Goal: Complete application form

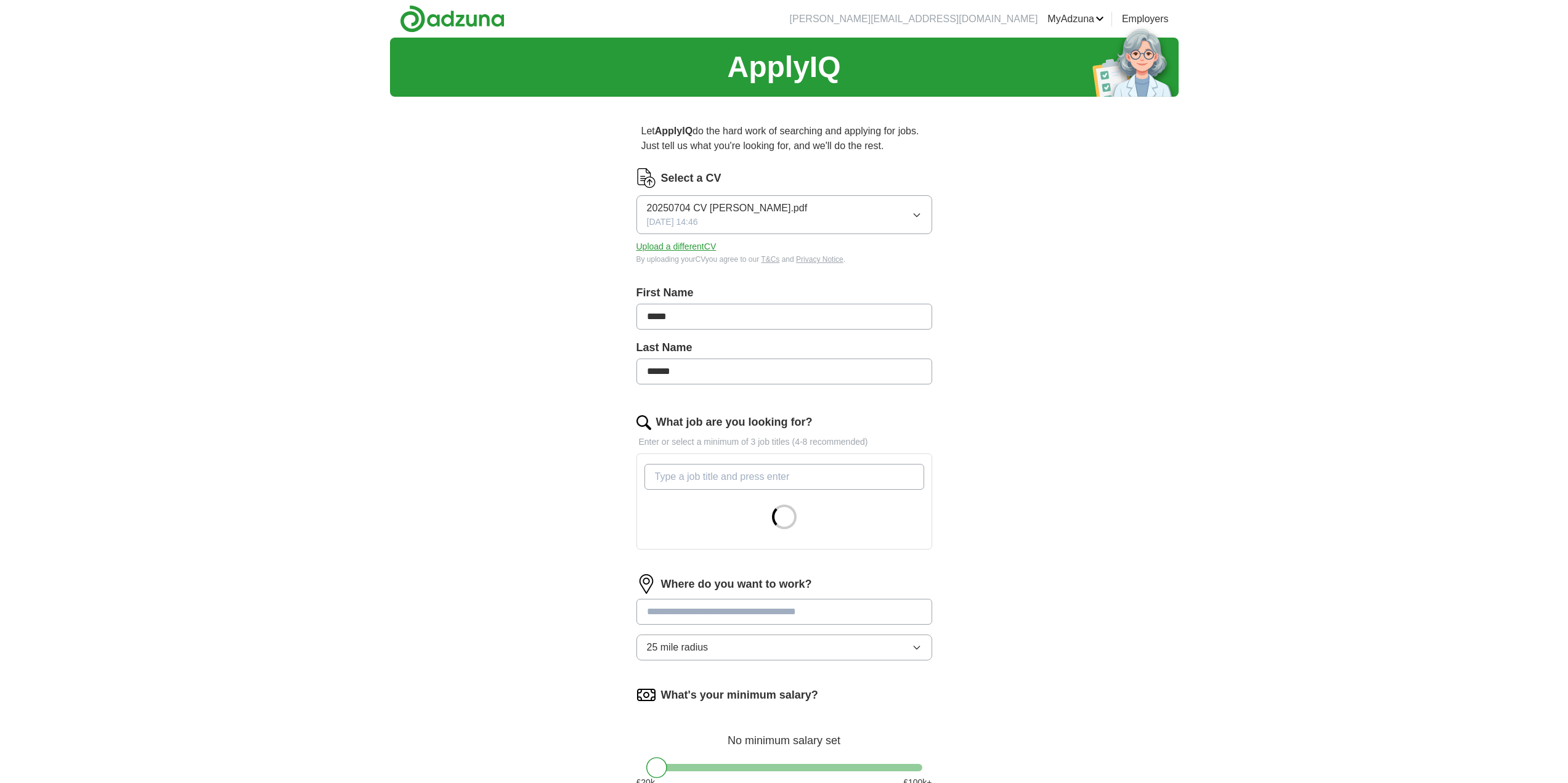
click at [661, 473] on input "What job are you looking for?" at bounding box center [785, 477] width 280 height 26
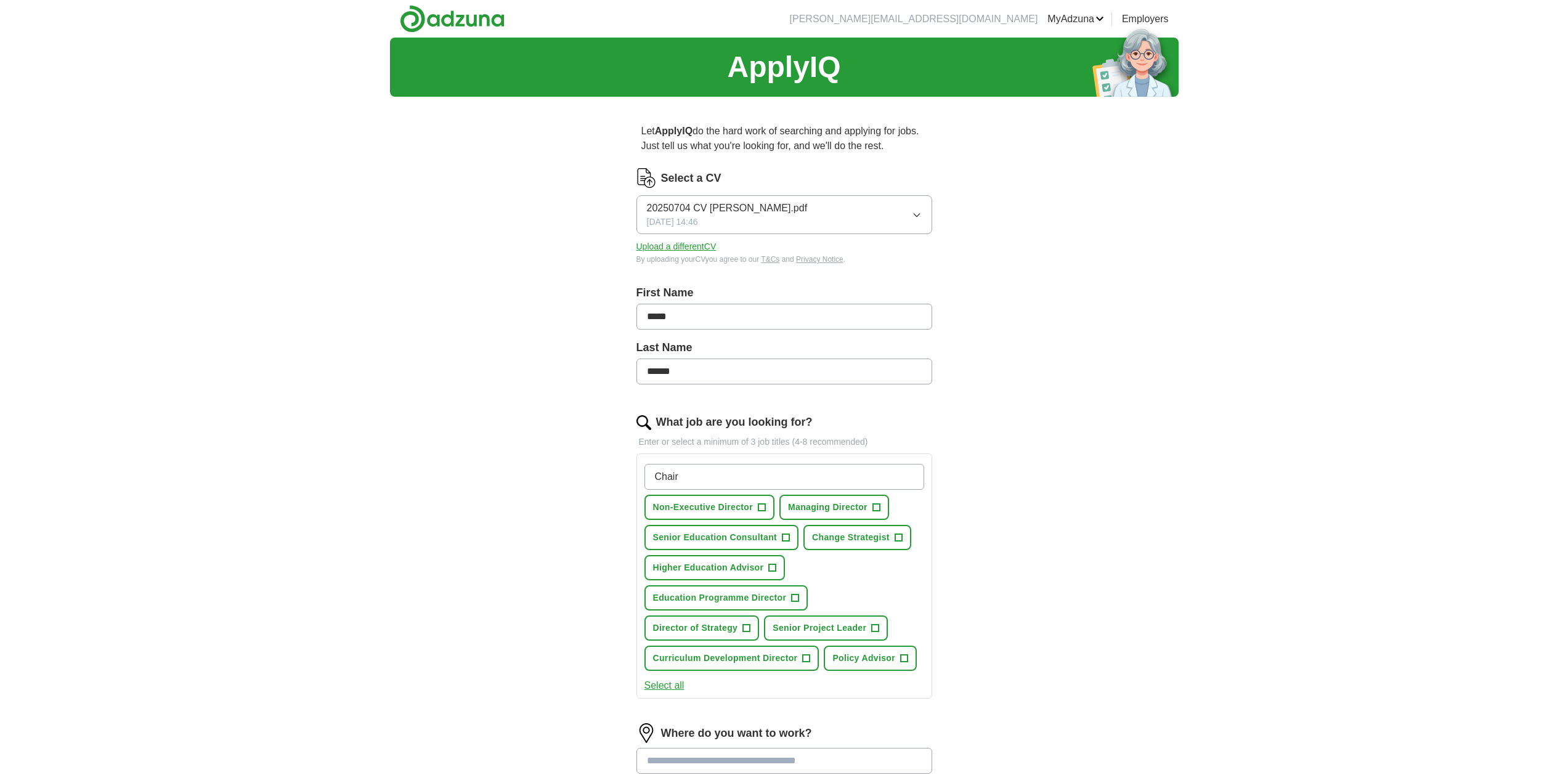
type input "Chair"
click at [724, 503] on span "Non-Executive Director" at bounding box center [703, 508] width 100 height 13
drag, startPoint x: 732, startPoint y: 480, endPoint x: 653, endPoint y: 478, distance: 79.0
click at [653, 478] on input "Chair" at bounding box center [785, 477] width 280 height 26
click at [807, 506] on span "Managing Director" at bounding box center [827, 508] width 79 height 13
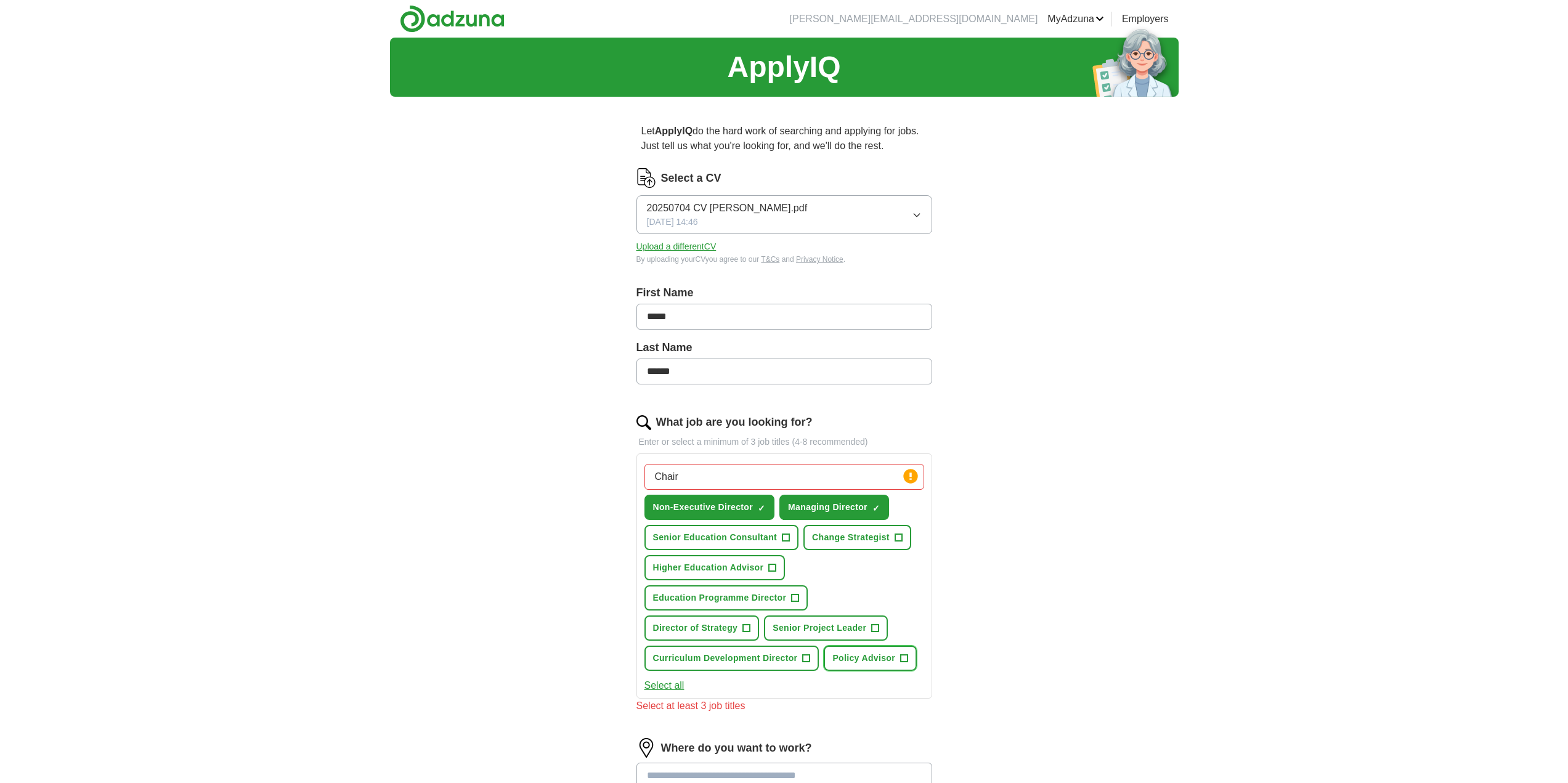
click at [844, 658] on span "Policy Advisor" at bounding box center [864, 659] width 63 height 13
click at [679, 625] on span "Director of Strategy" at bounding box center [696, 628] width 85 height 13
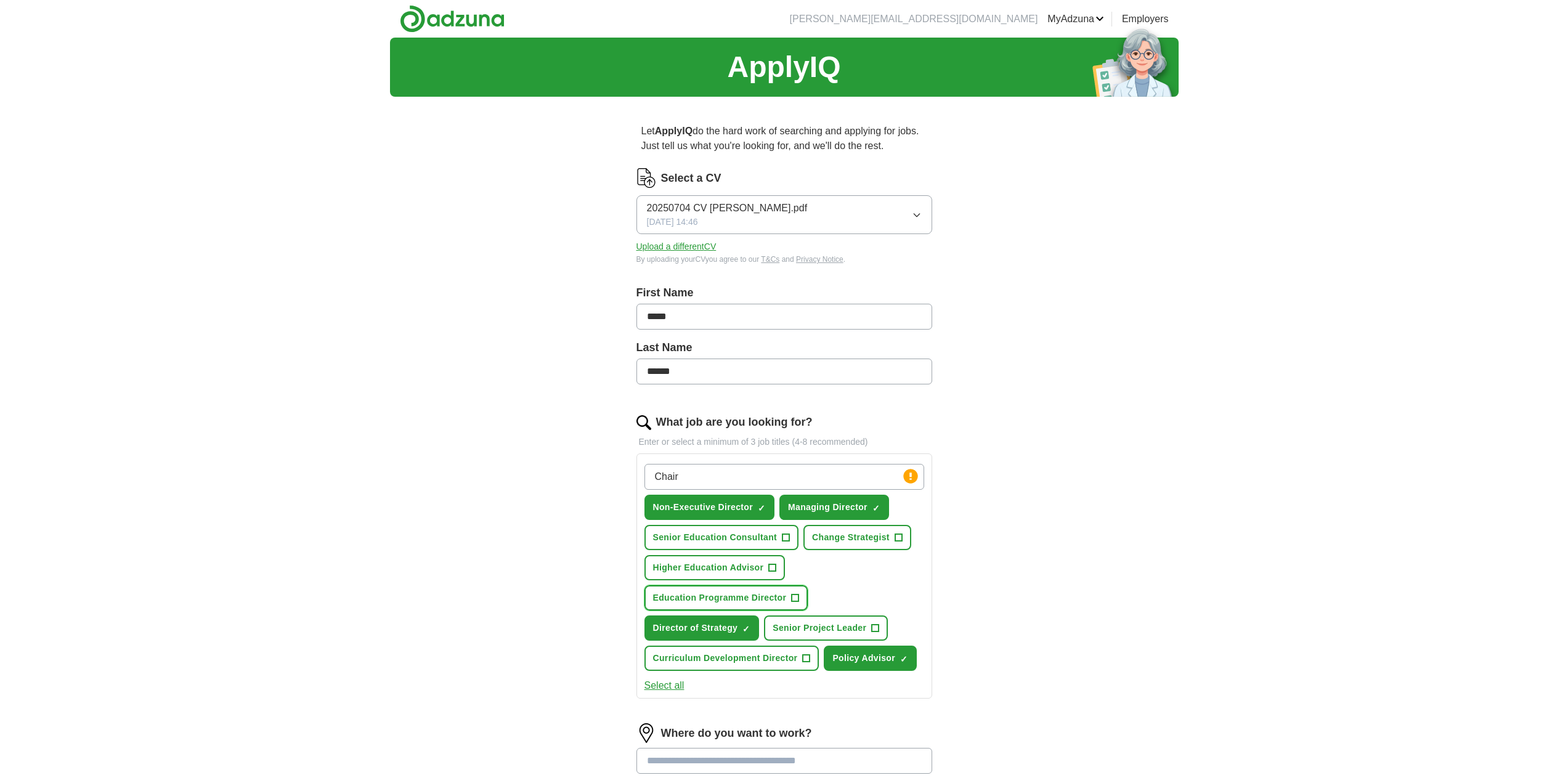
click at [689, 600] on span "Education Programme Director" at bounding box center [720, 598] width 134 height 13
click at [685, 570] on span "Higher Education Advisor" at bounding box center [708, 567] width 111 height 13
click at [689, 540] on span "Senior Education Consultant" at bounding box center [715, 538] width 124 height 13
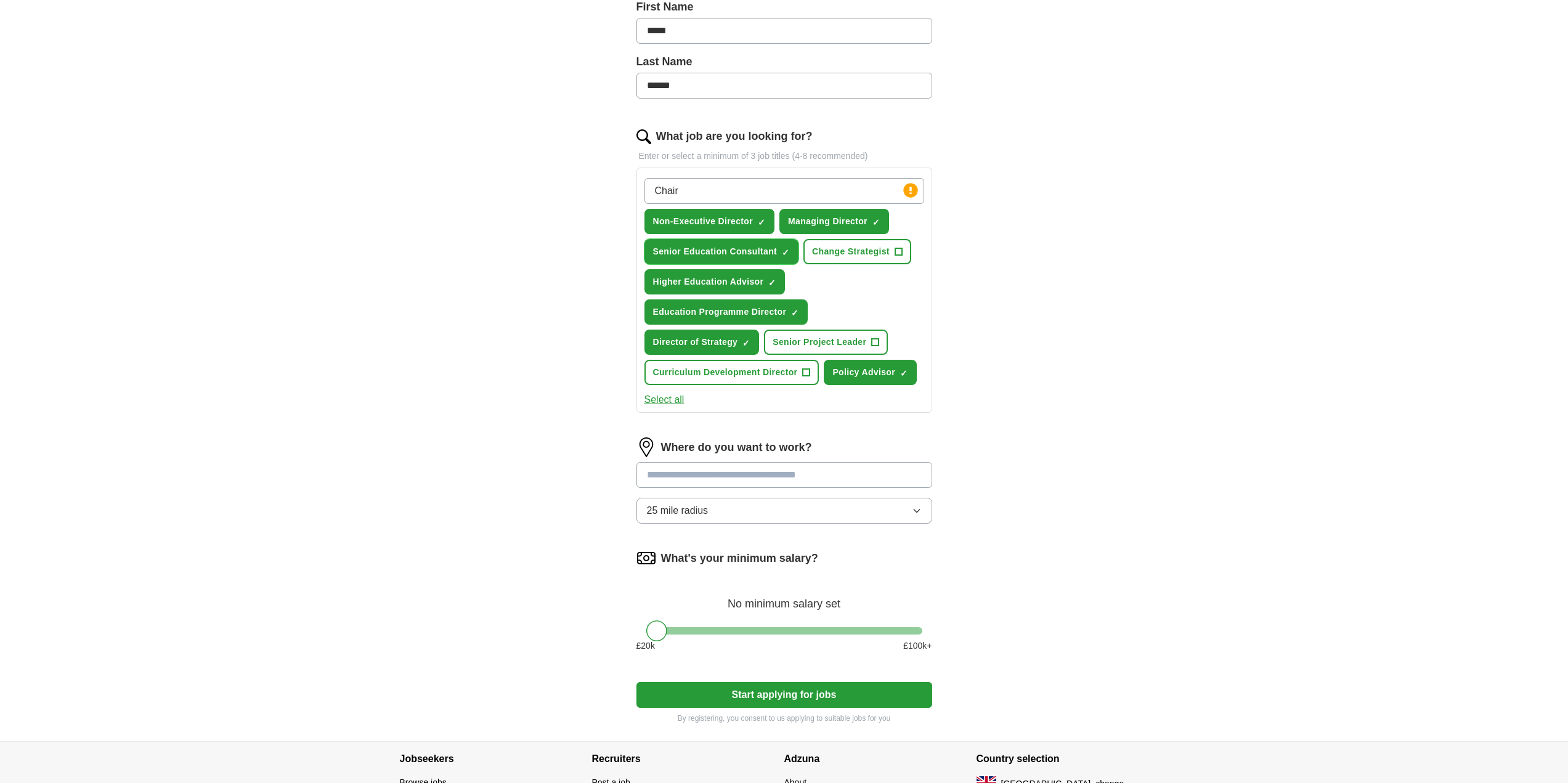
scroll to position [308, 0]
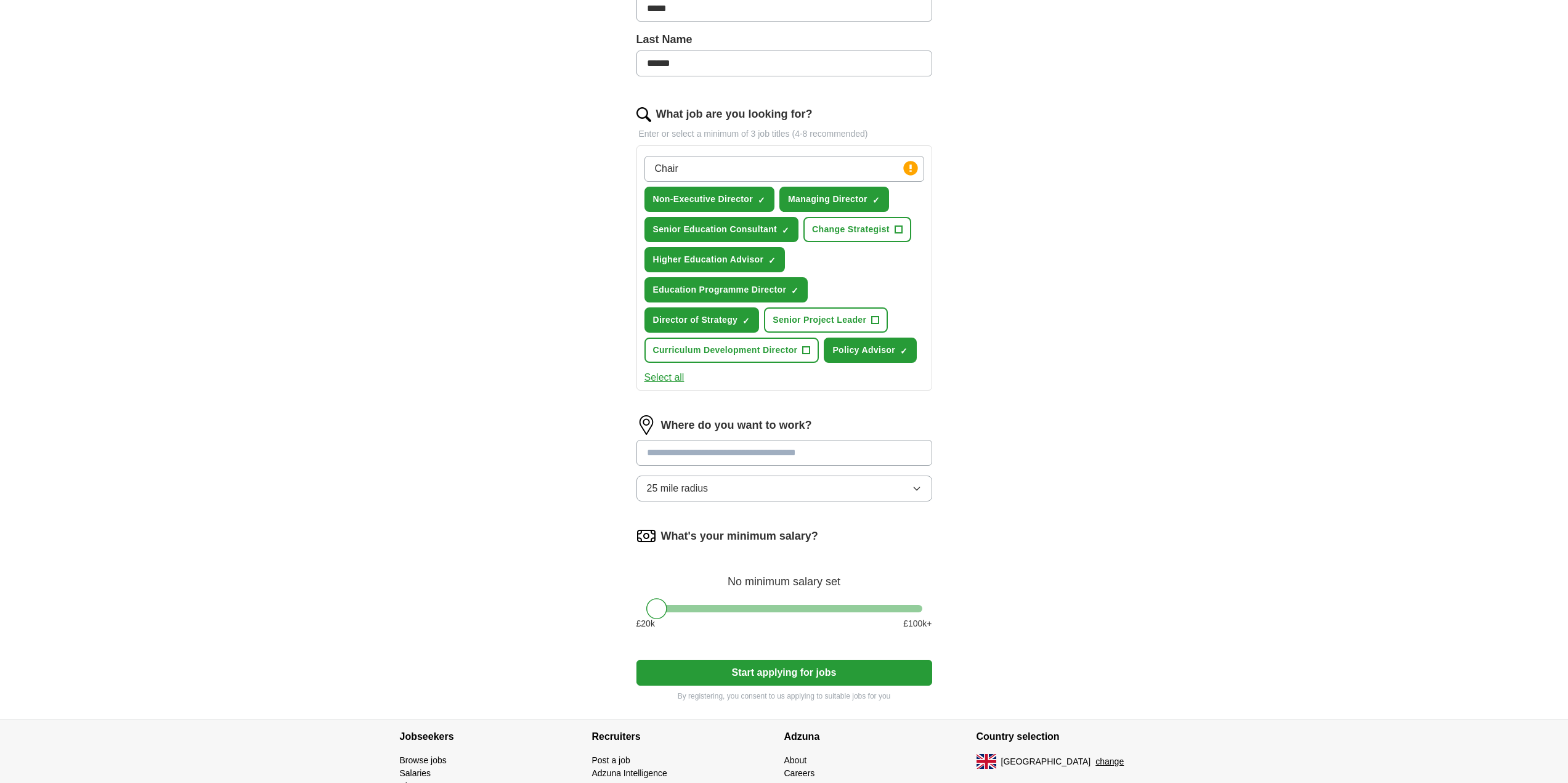
click at [659, 450] on input "text" at bounding box center [784, 453] width 296 height 26
type input "****"
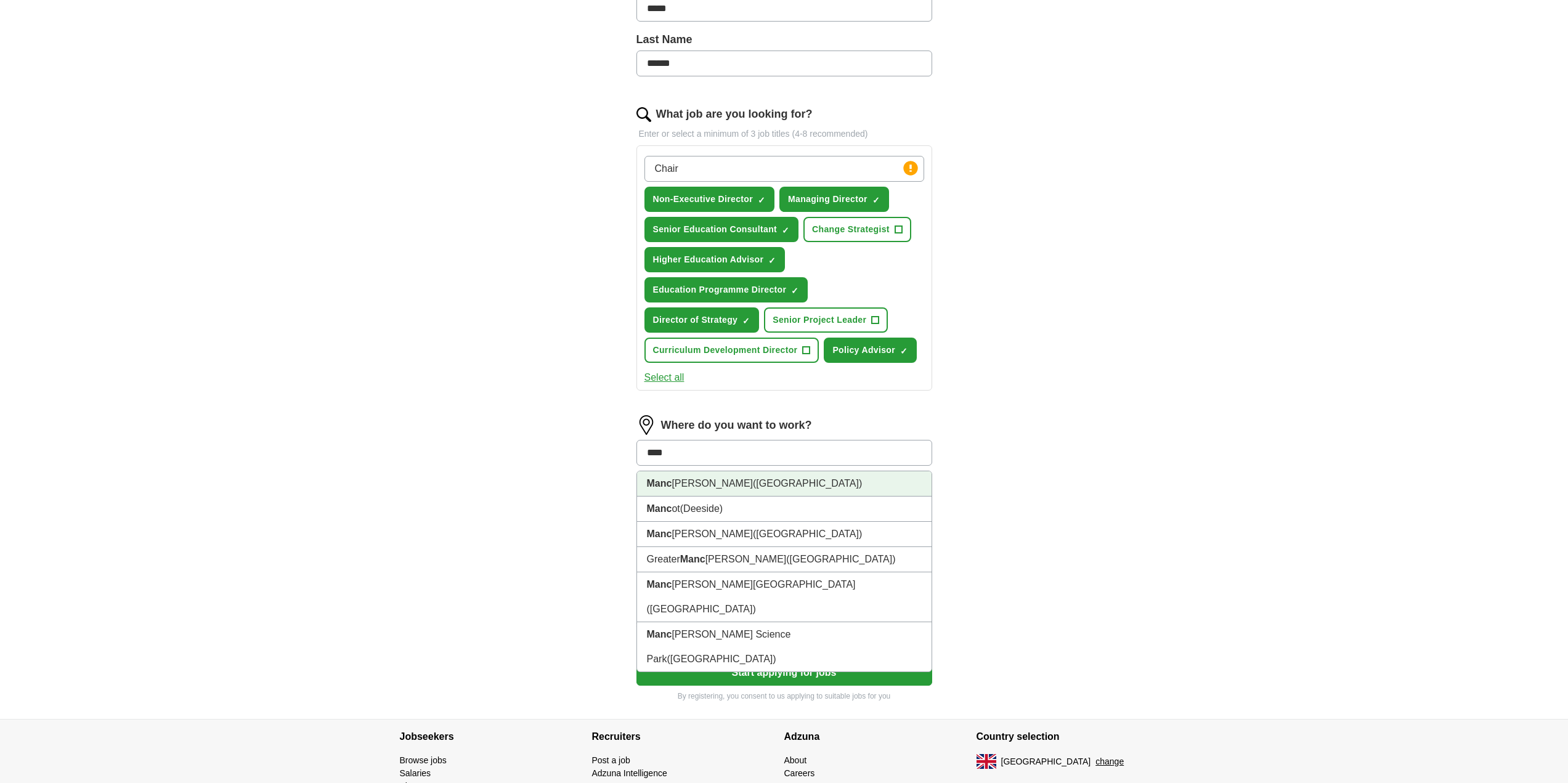
click at [655, 487] on strong "Manc" at bounding box center [659, 483] width 25 height 10
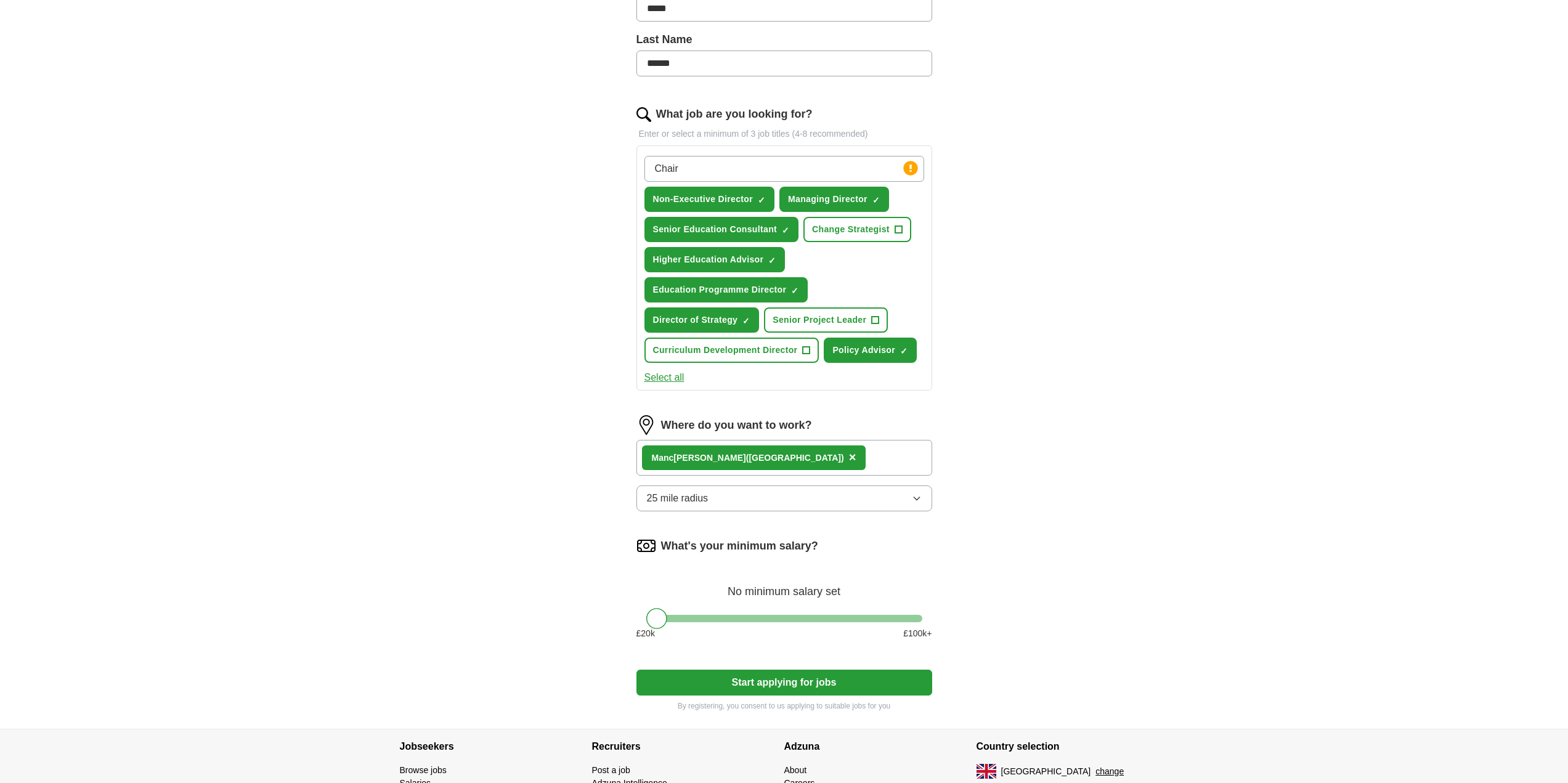
click at [789, 496] on button "25 mile radius" at bounding box center [784, 498] width 296 height 26
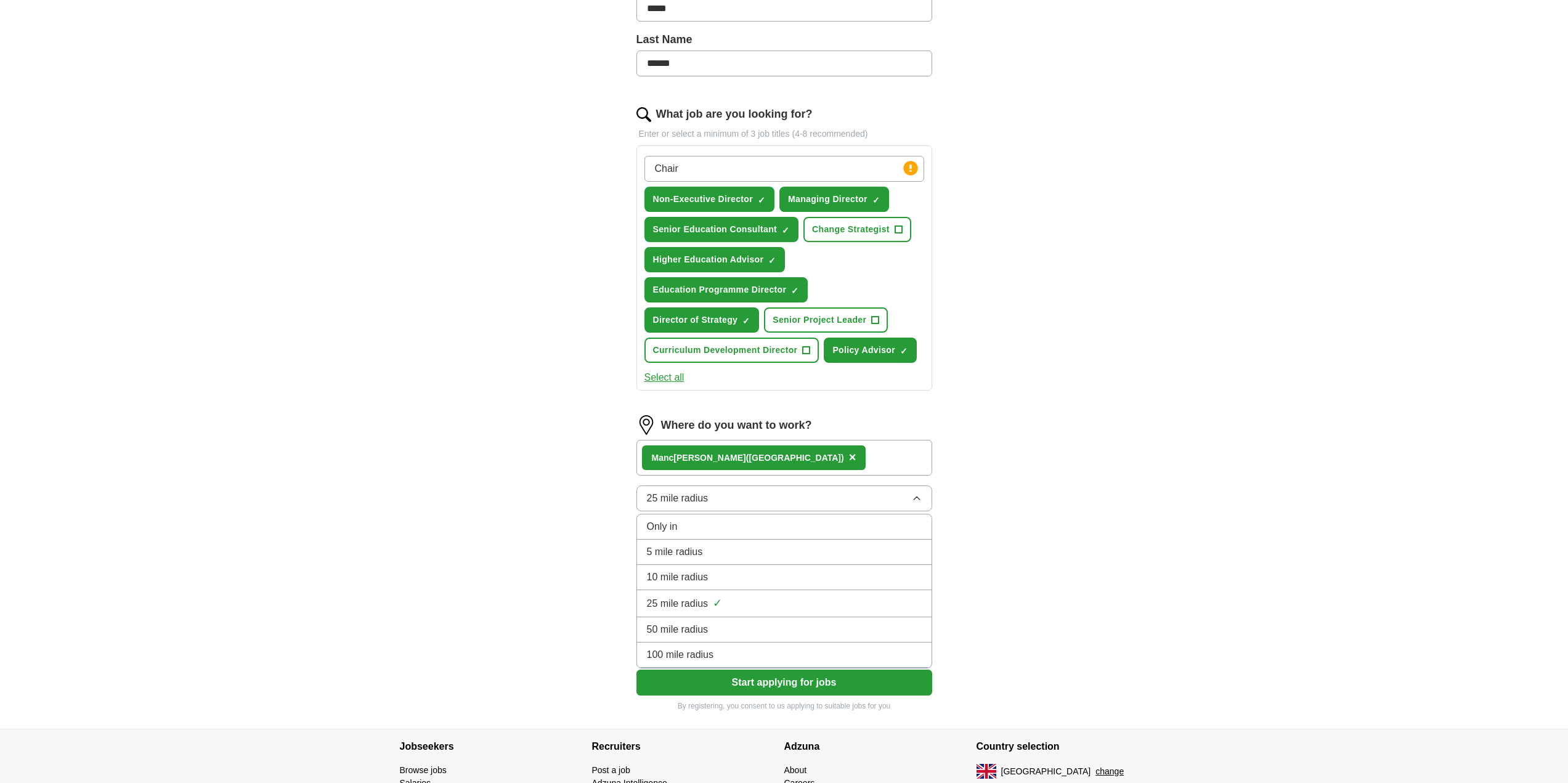
click at [742, 652] on div "100 mile radius" at bounding box center [784, 655] width 275 height 15
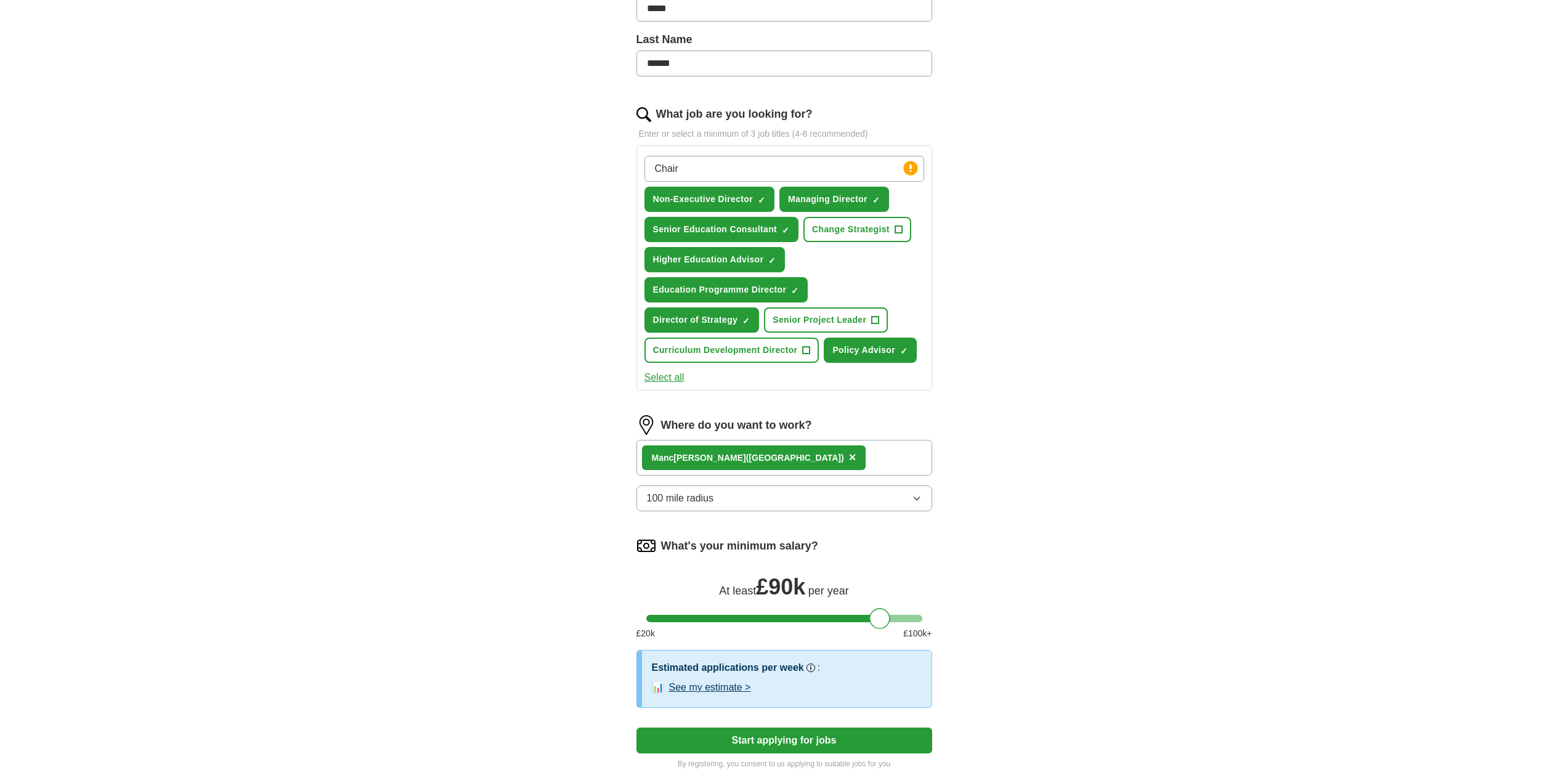
drag, startPoint x: 658, startPoint y: 616, endPoint x: 881, endPoint y: 614, distance: 223.0
click at [881, 614] on div at bounding box center [880, 618] width 21 height 21
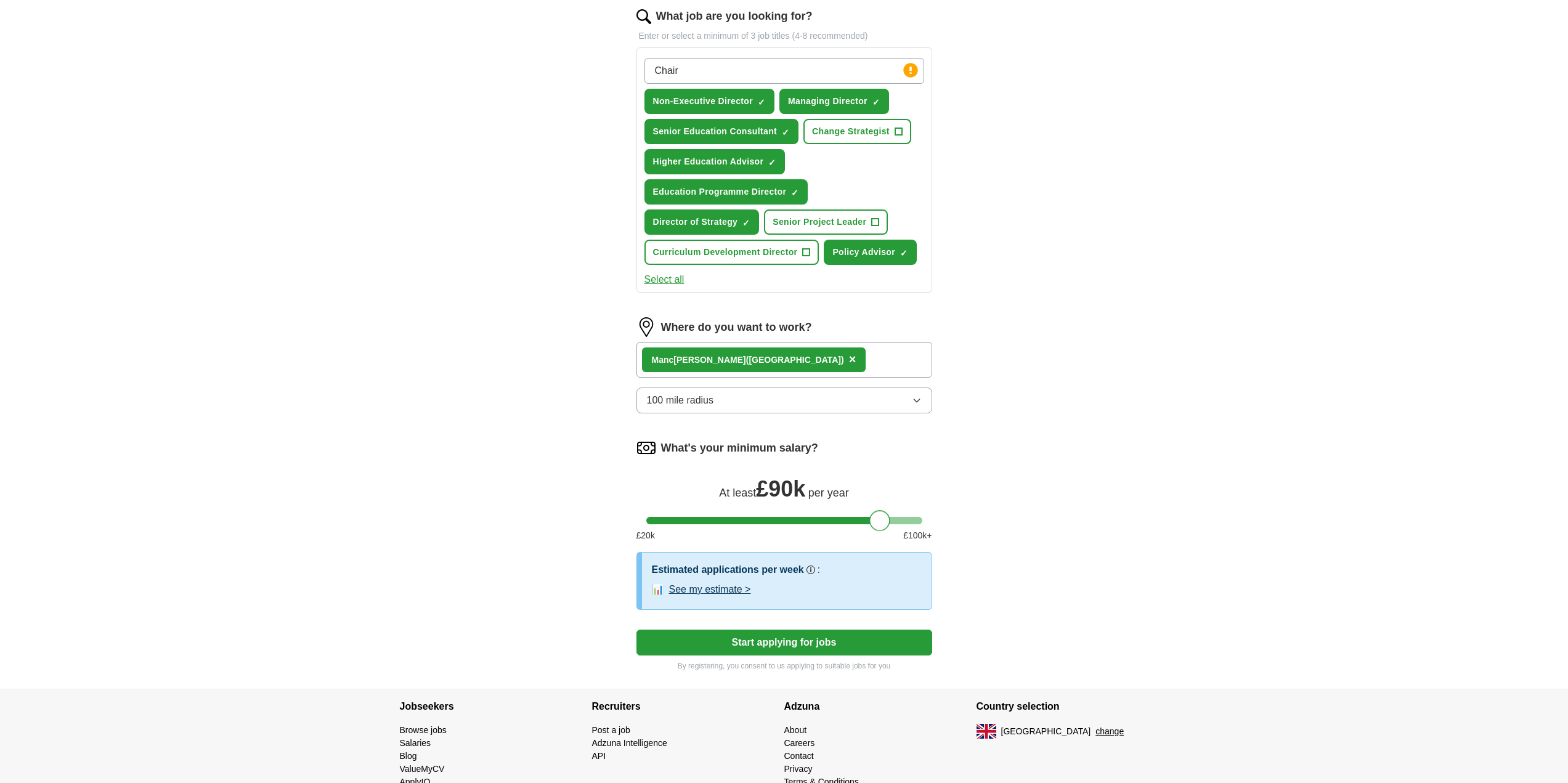
scroll to position [450, 0]
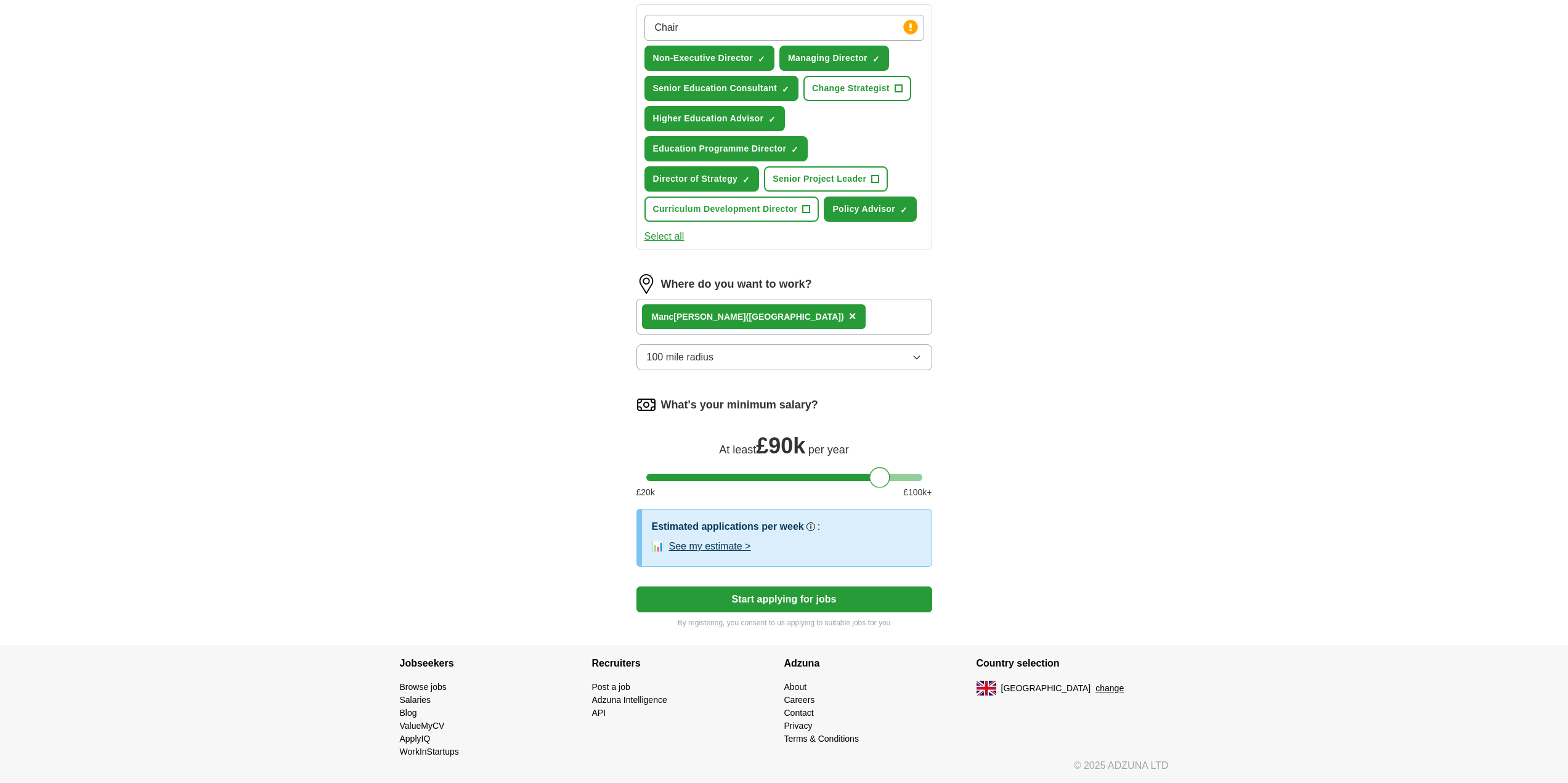
click at [743, 602] on button "Start applying for jobs" at bounding box center [784, 600] width 296 height 26
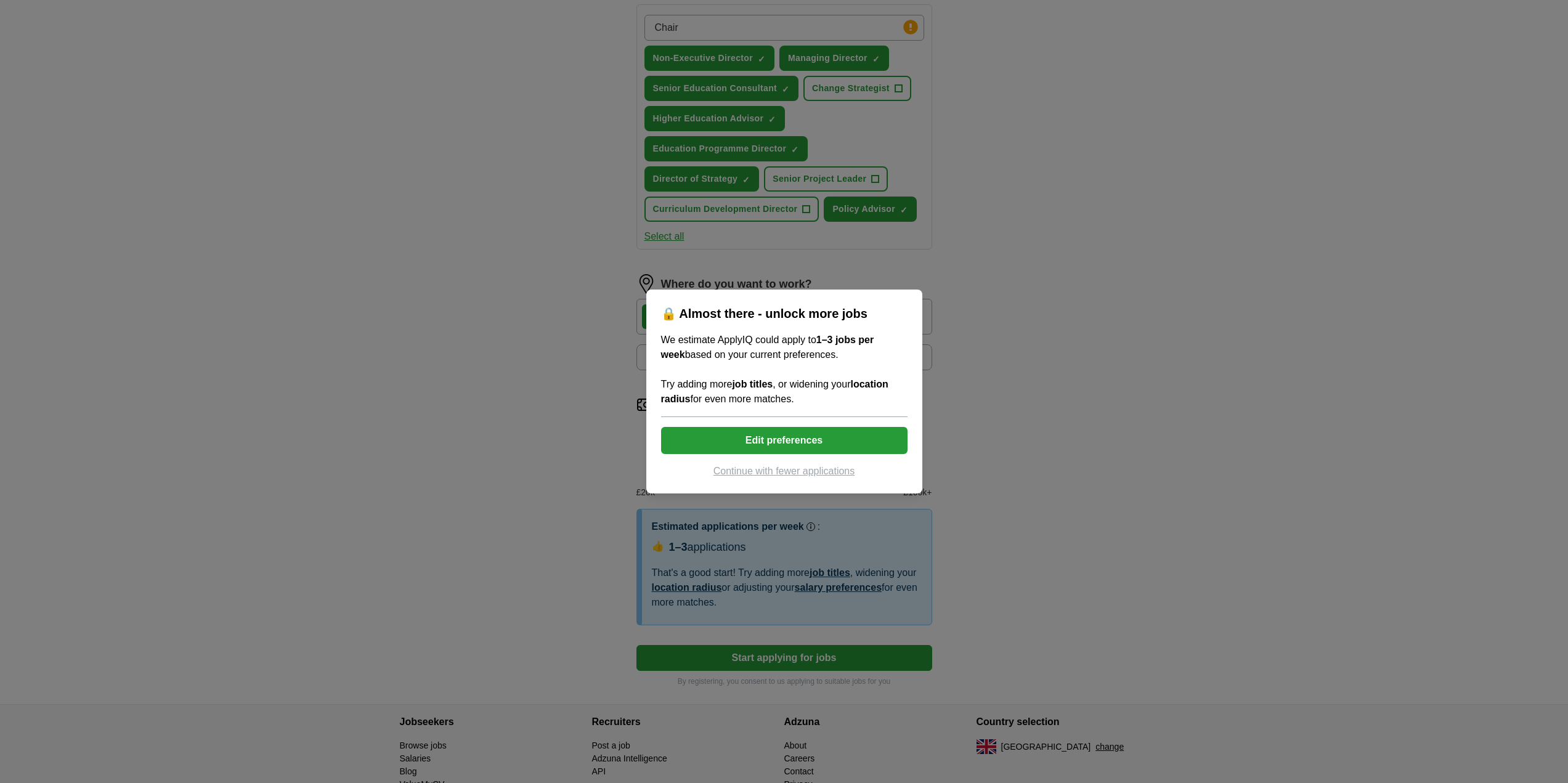
click at [766, 438] on button "Edit preferences" at bounding box center [785, 439] width 247 height 27
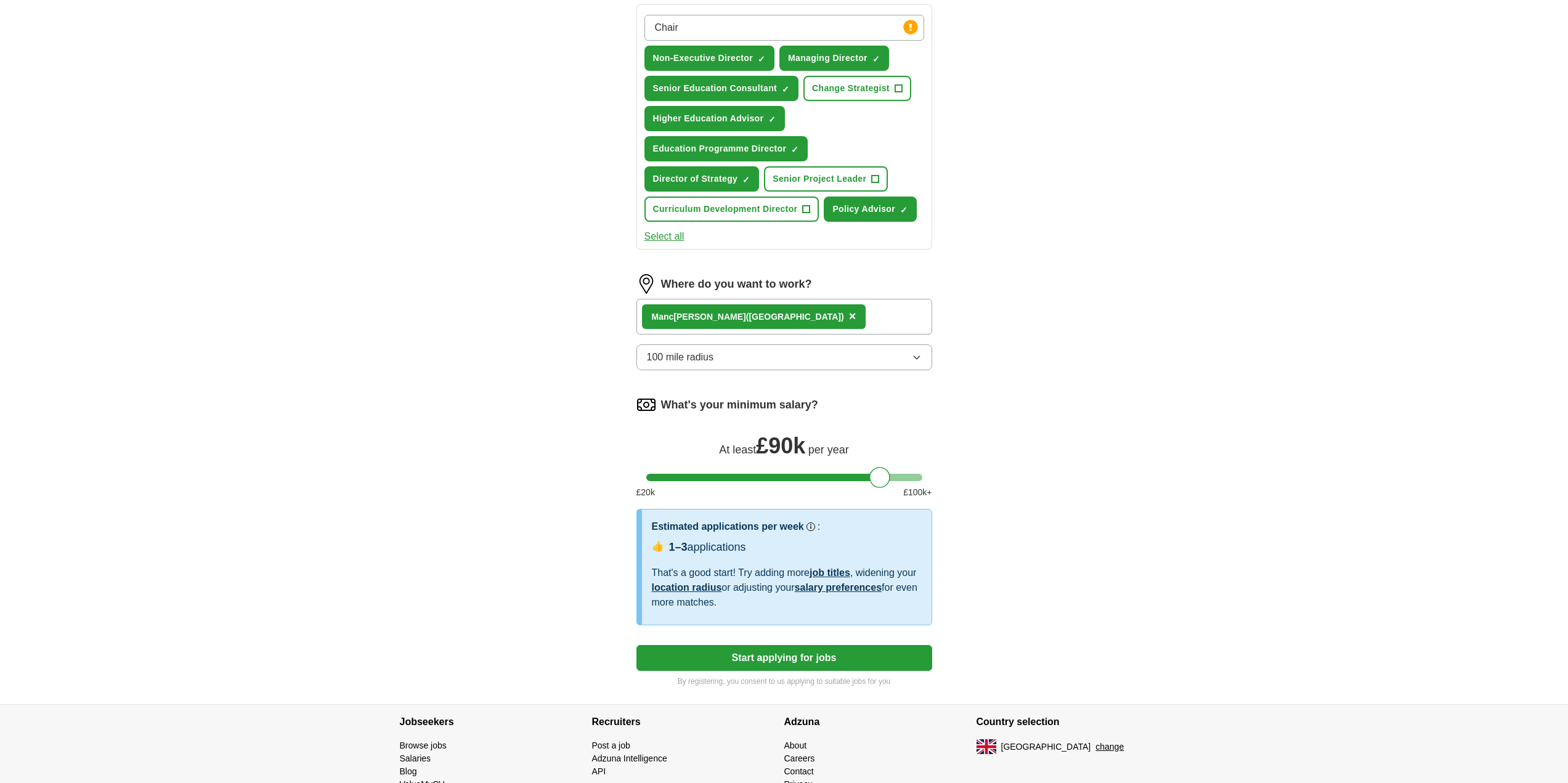
click at [711, 352] on span "100 mile radius" at bounding box center [680, 357] width 67 height 15
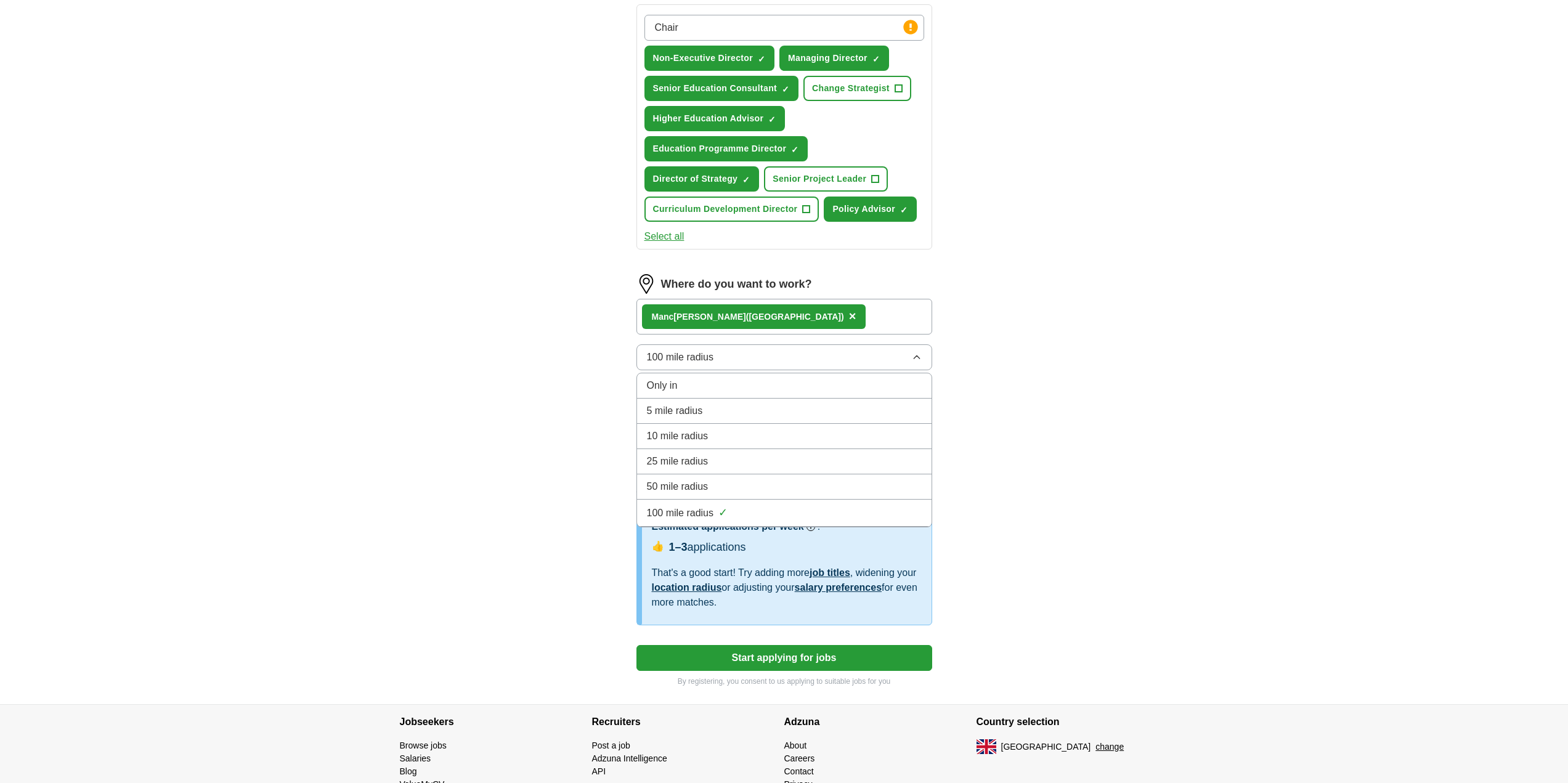
click at [712, 352] on span "100 mile radius" at bounding box center [680, 357] width 67 height 15
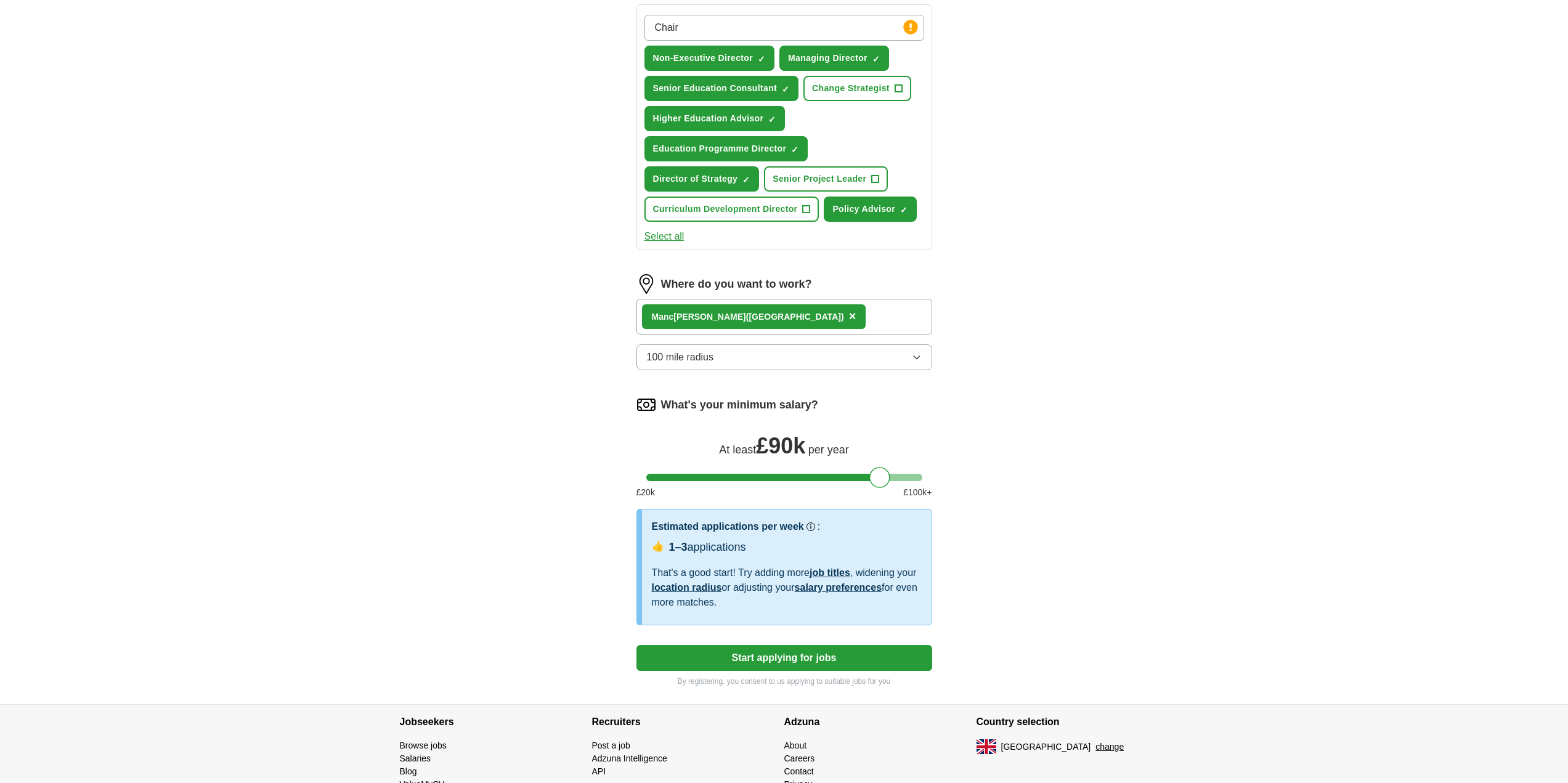
click at [849, 309] on button "×" at bounding box center [853, 317] width 7 height 18
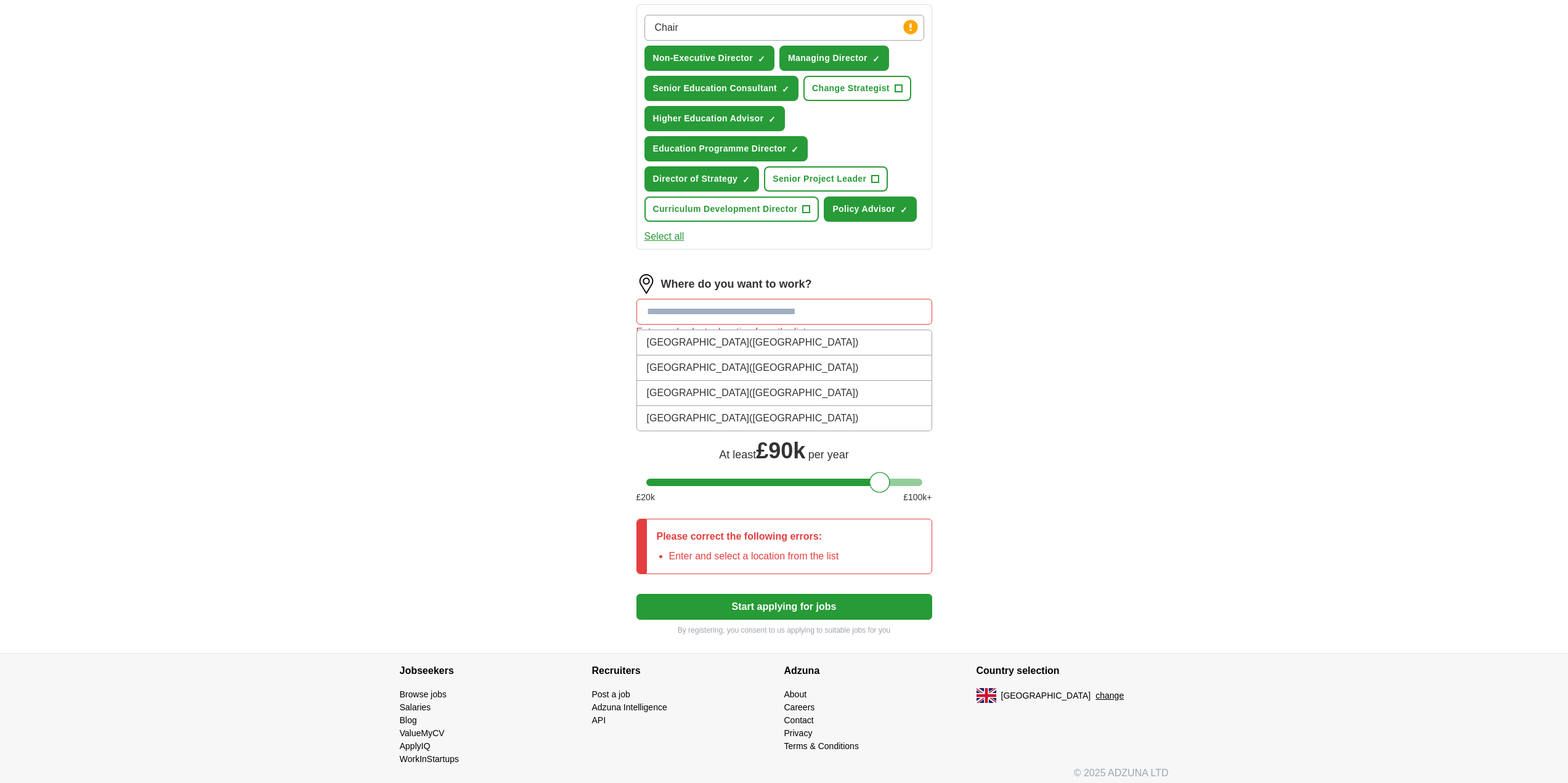
click at [782, 311] on input "text" at bounding box center [784, 311] width 296 height 26
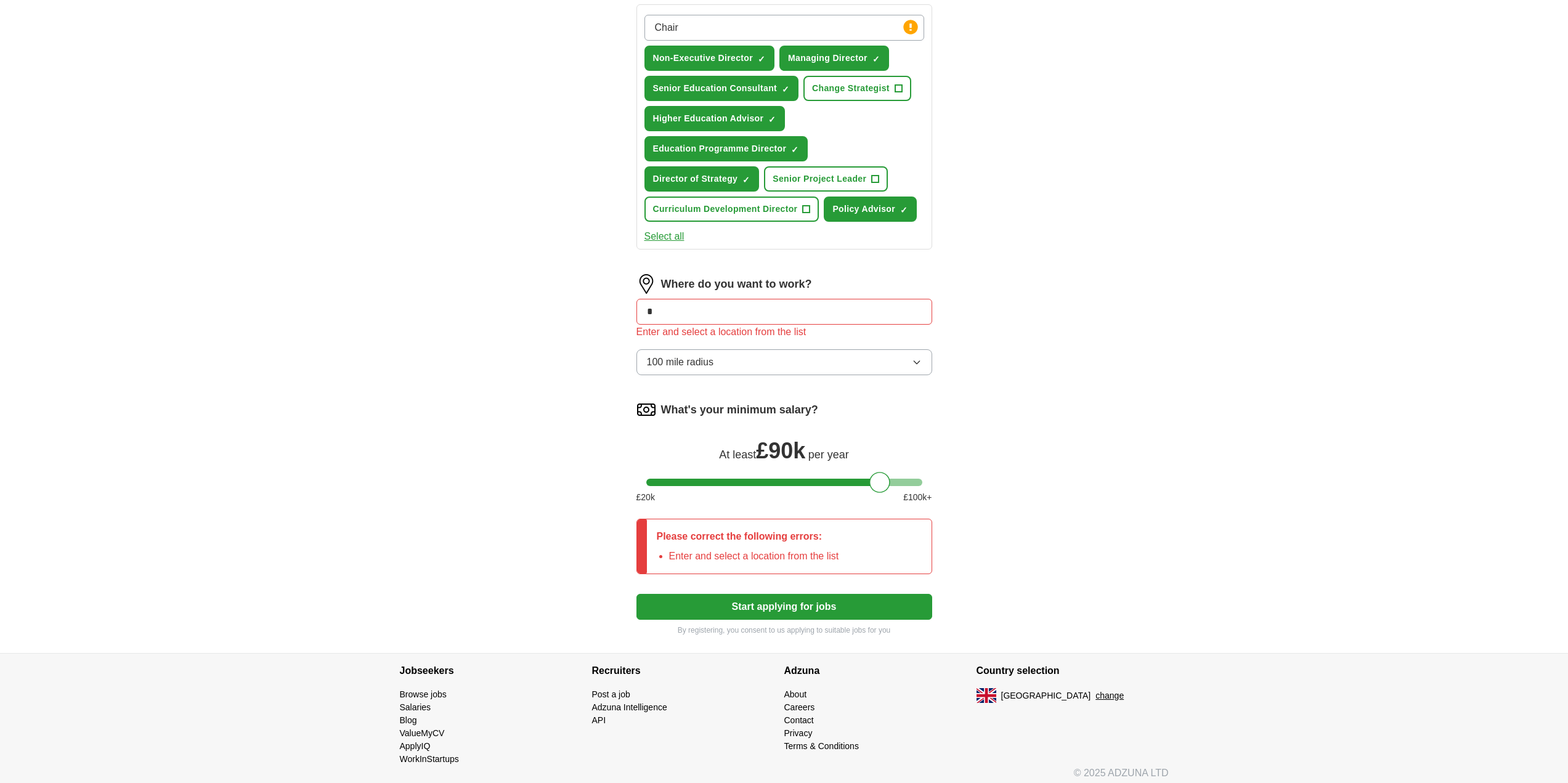
type input "*"
type input "*********"
click at [768, 345] on span "([GEOGRAPHIC_DATA])" at bounding box center [751, 342] width 109 height 10
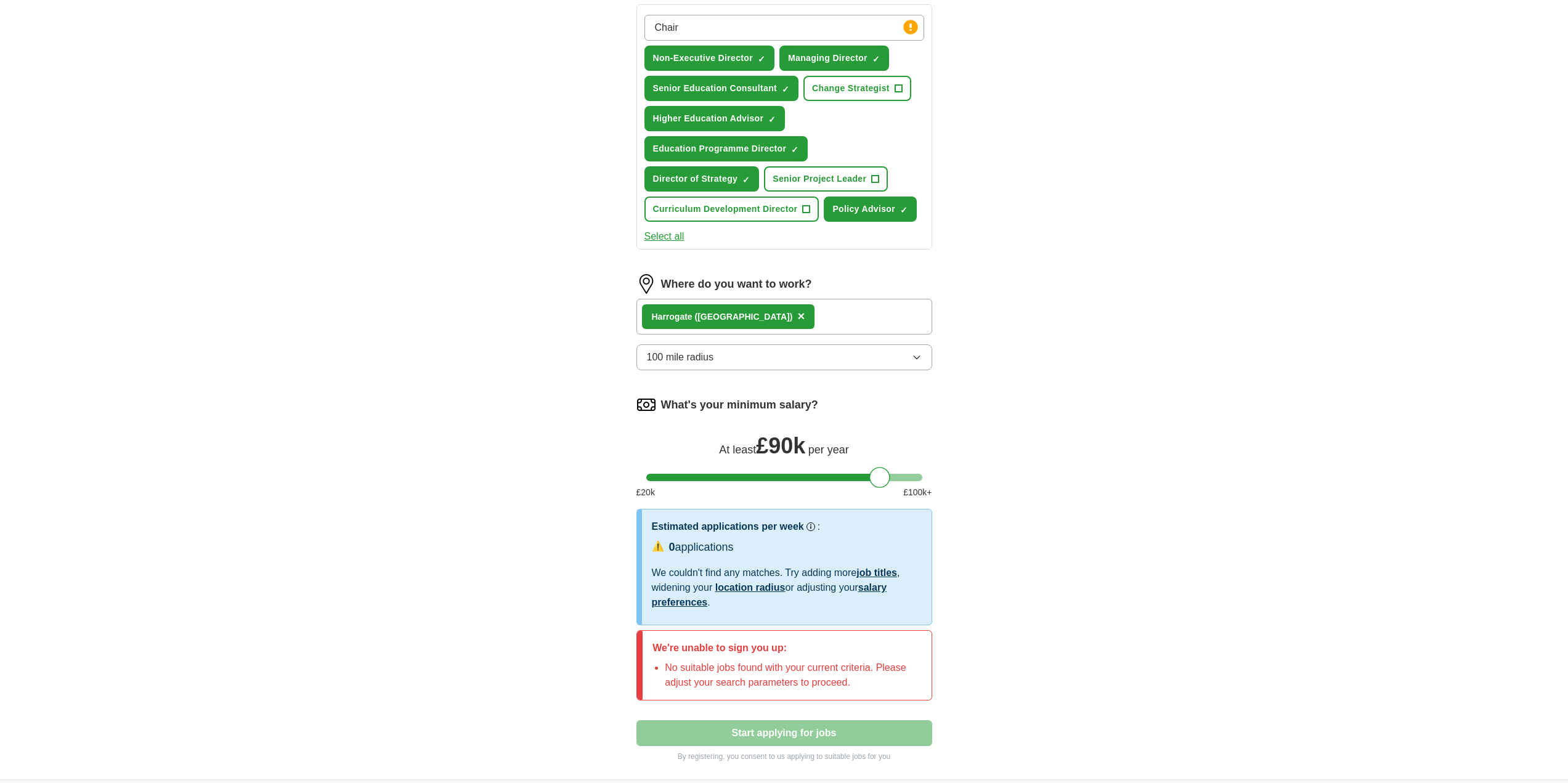
click at [797, 313] on span "×" at bounding box center [801, 316] width 7 height 14
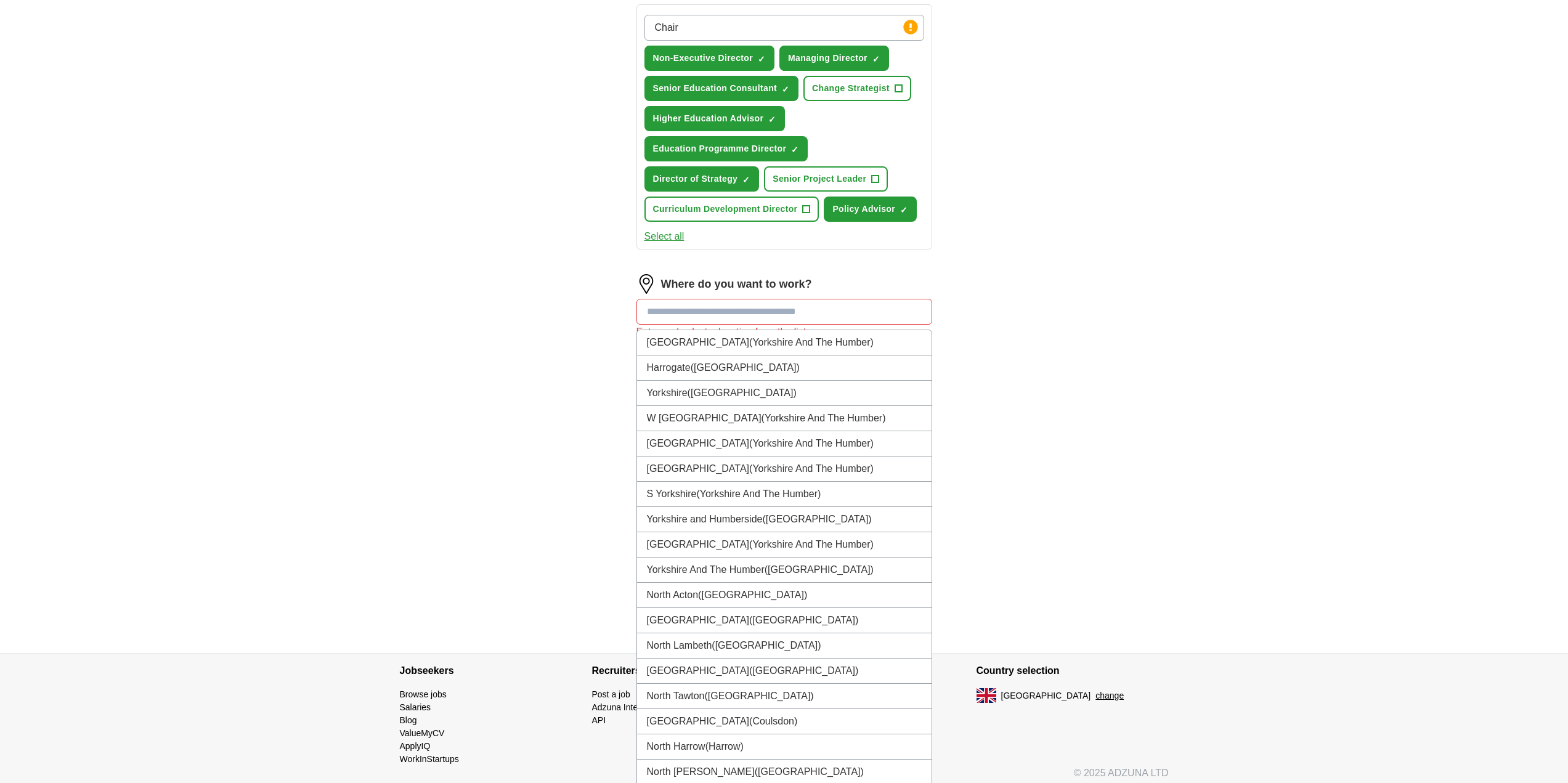
click at [765, 311] on input "text" at bounding box center [784, 311] width 296 height 26
click at [748, 397] on li "Yorkshire ([GEOGRAPHIC_DATA])" at bounding box center [785, 392] width 295 height 25
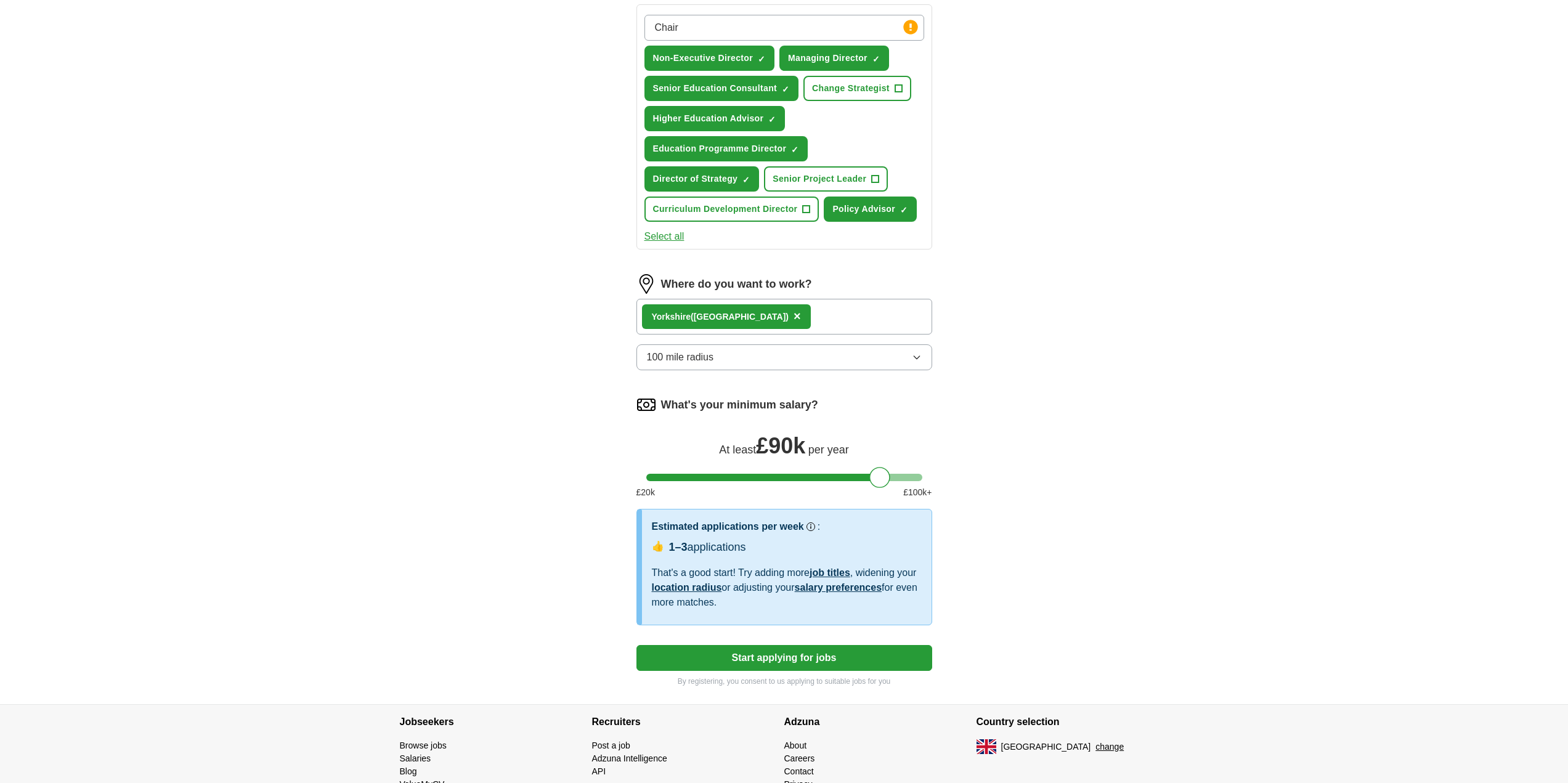
click at [788, 661] on button "Start applying for jobs" at bounding box center [784, 658] width 296 height 26
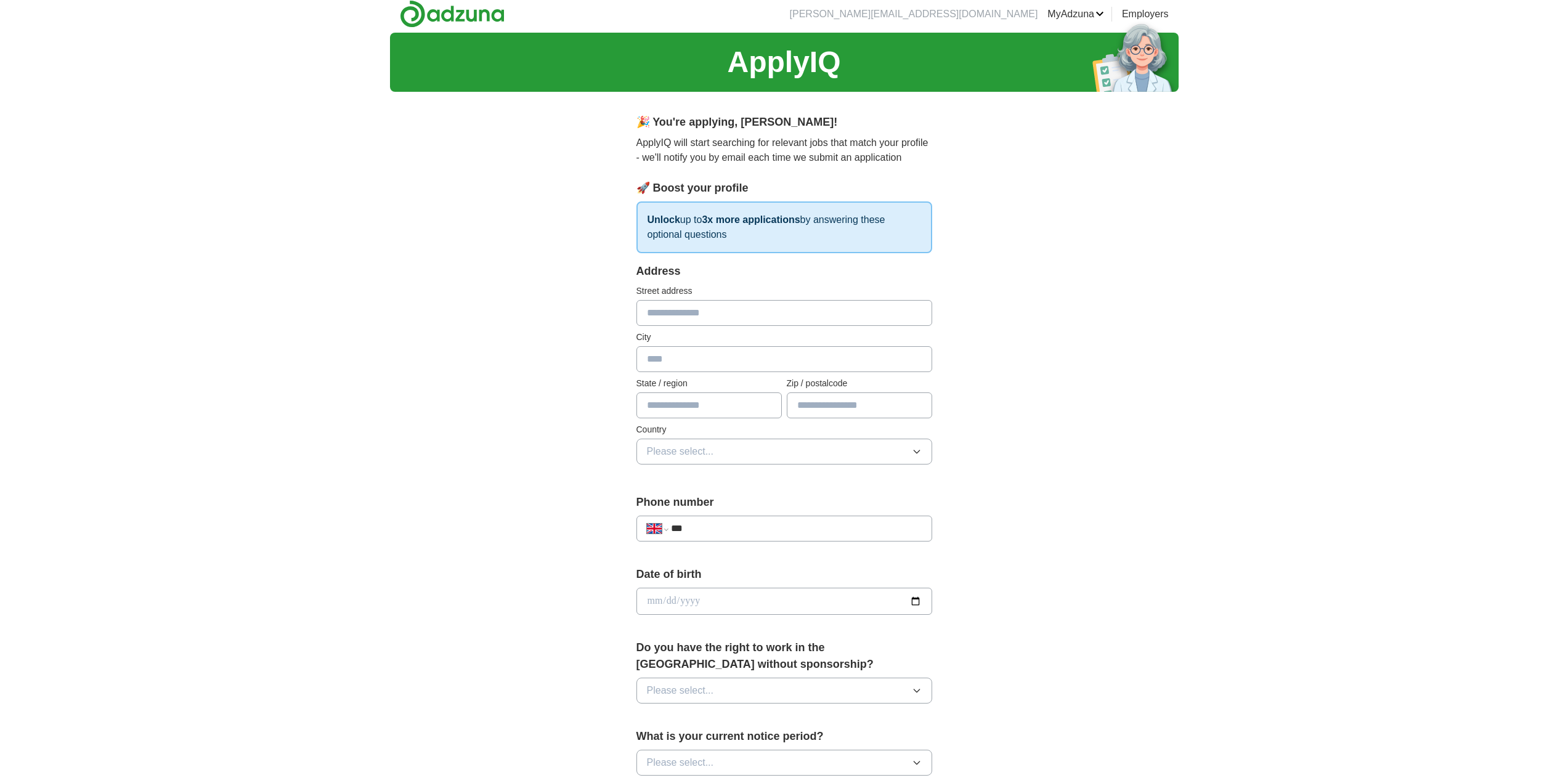
scroll to position [0, 0]
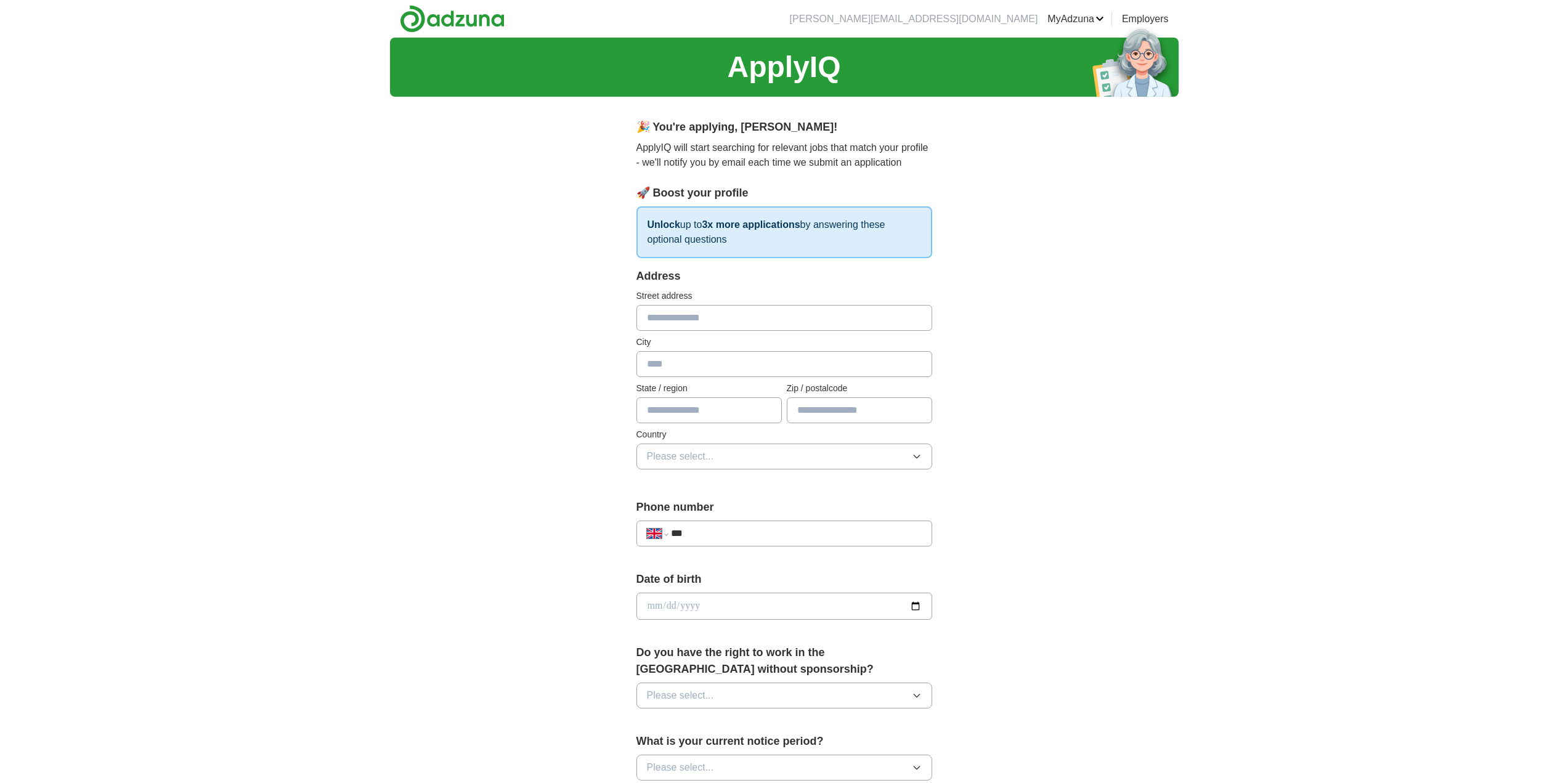
select select "**"
type input "**********"
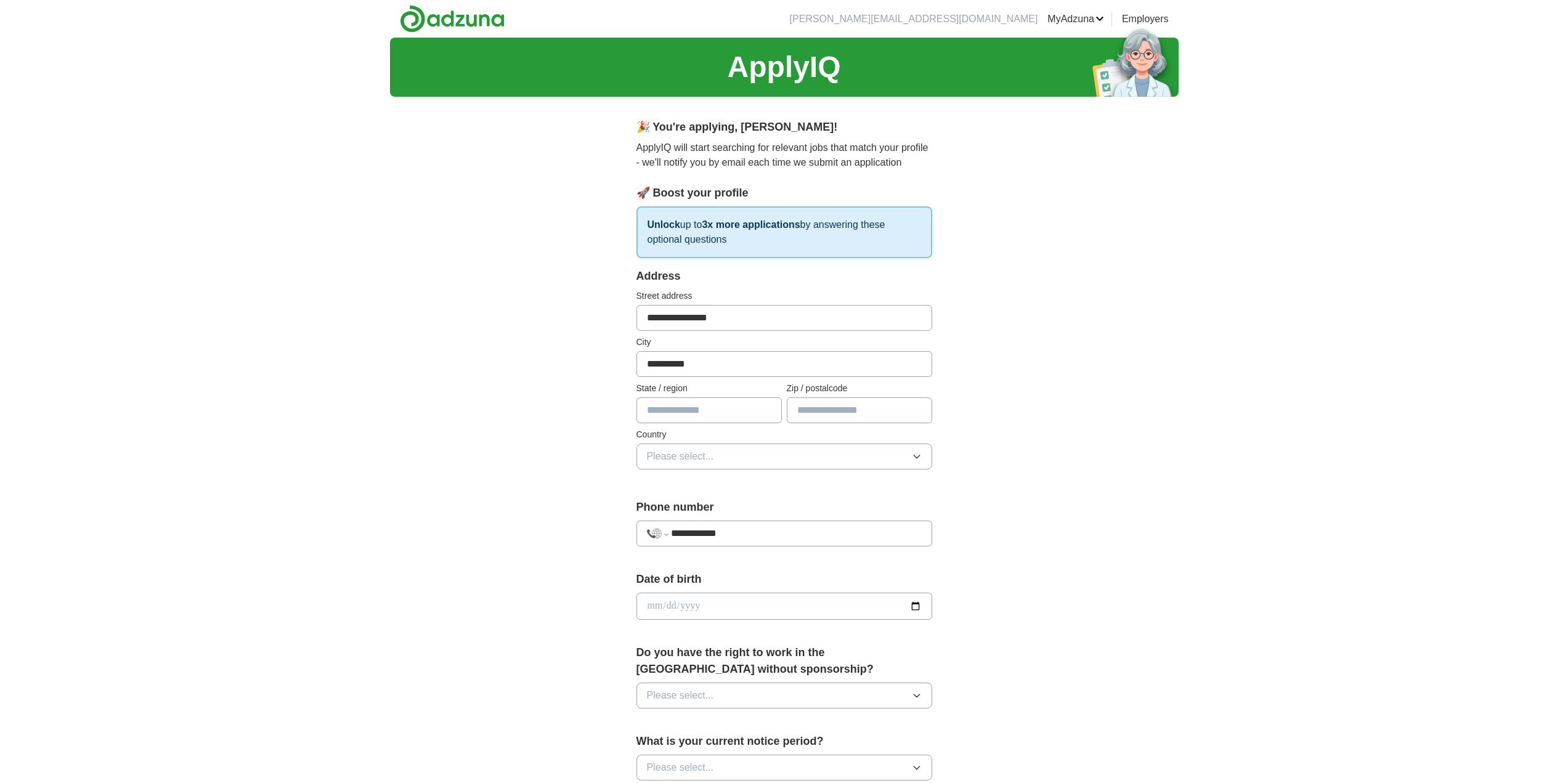
type input "**********"
click at [918, 455] on icon "button" at bounding box center [917, 456] width 10 height 10
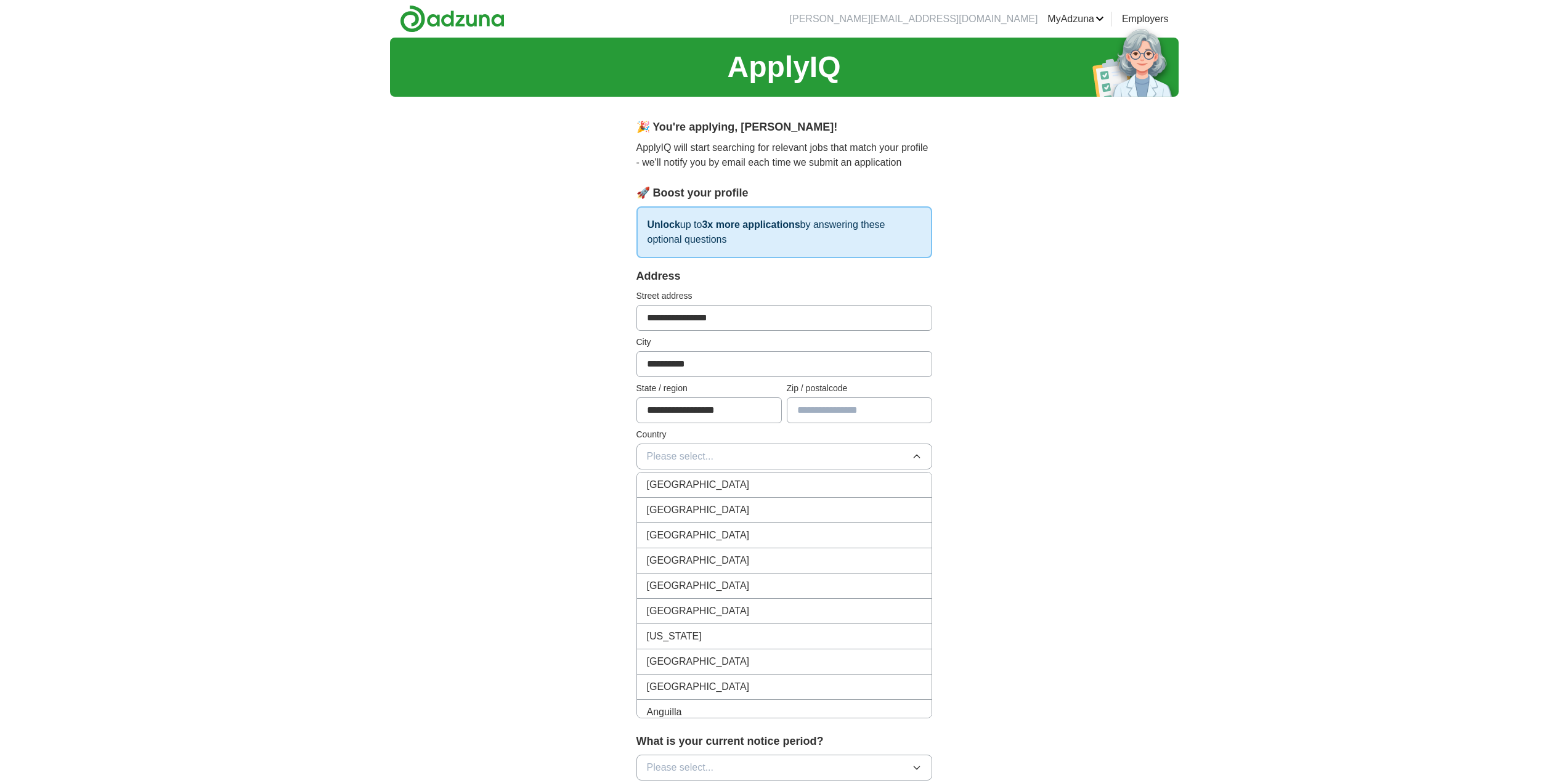
click at [880, 481] on div "[GEOGRAPHIC_DATA]" at bounding box center [784, 485] width 275 height 15
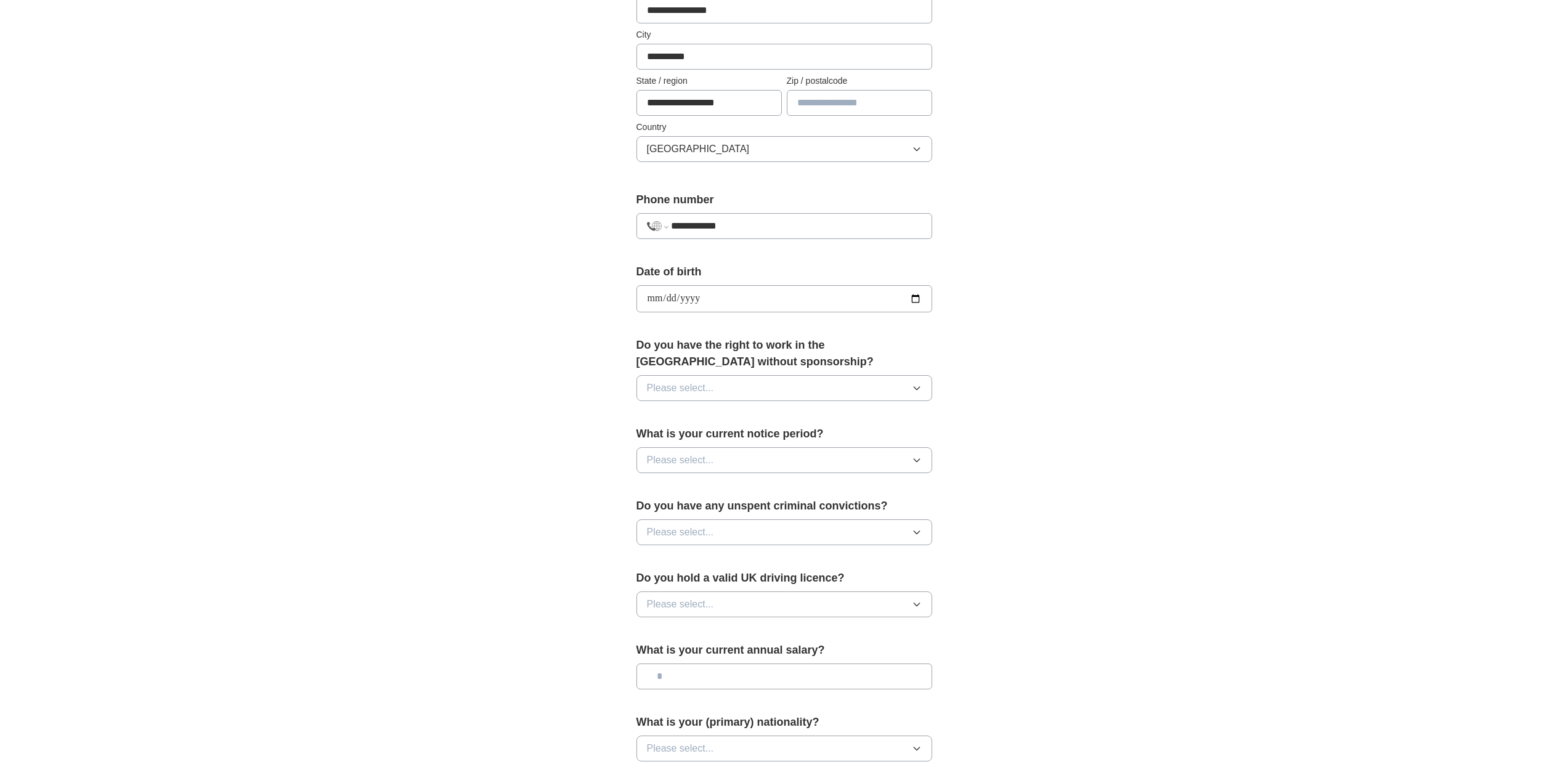
scroll to position [308, 0]
click at [671, 382] on span "Please select..." at bounding box center [680, 388] width 67 height 15
click at [680, 414] on div "Yes" at bounding box center [784, 415] width 275 height 15
click at [685, 464] on span "Please select..." at bounding box center [680, 460] width 67 height 15
click at [685, 485] on div "None" at bounding box center [784, 488] width 275 height 15
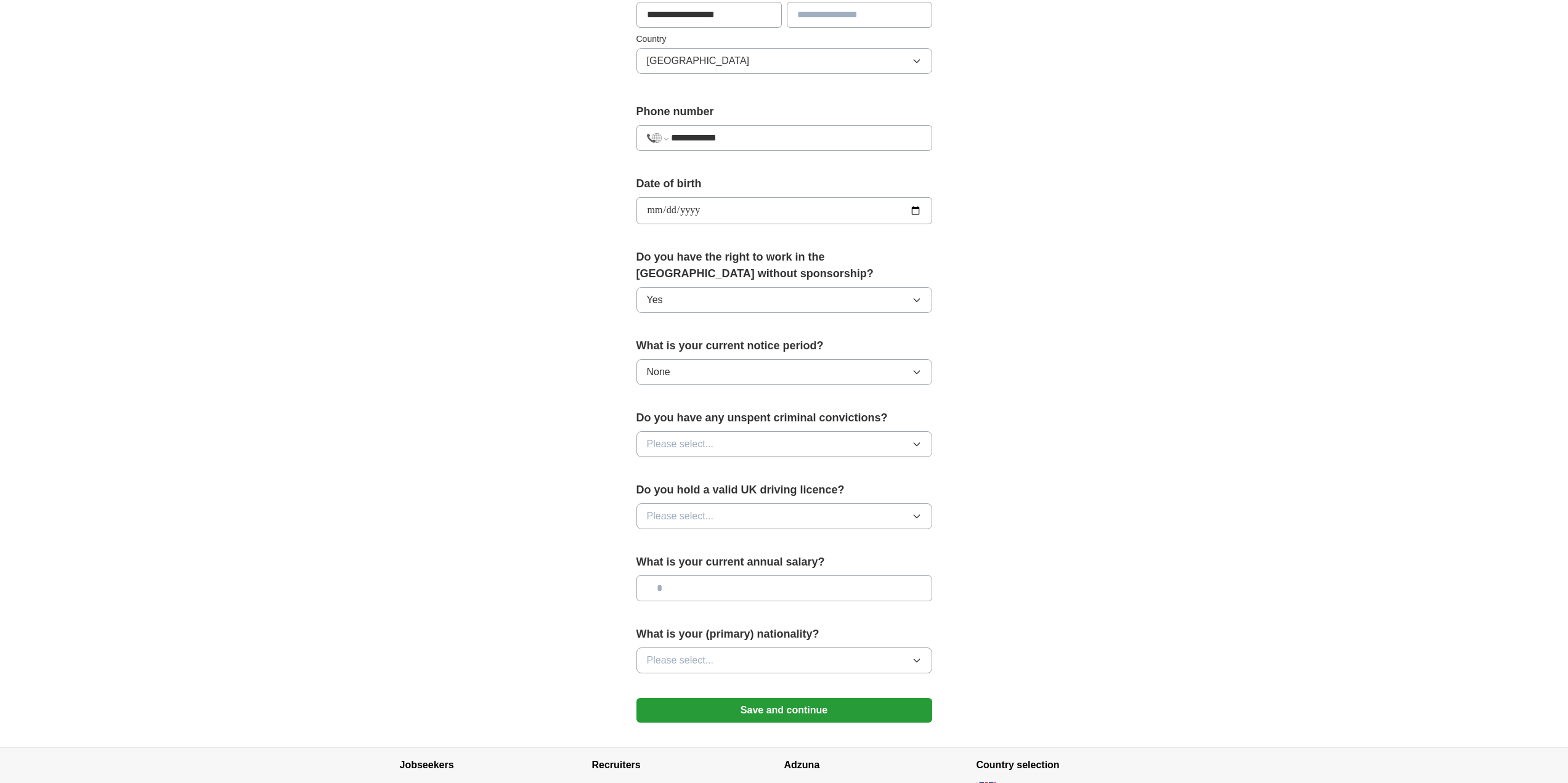
scroll to position [431, 0]
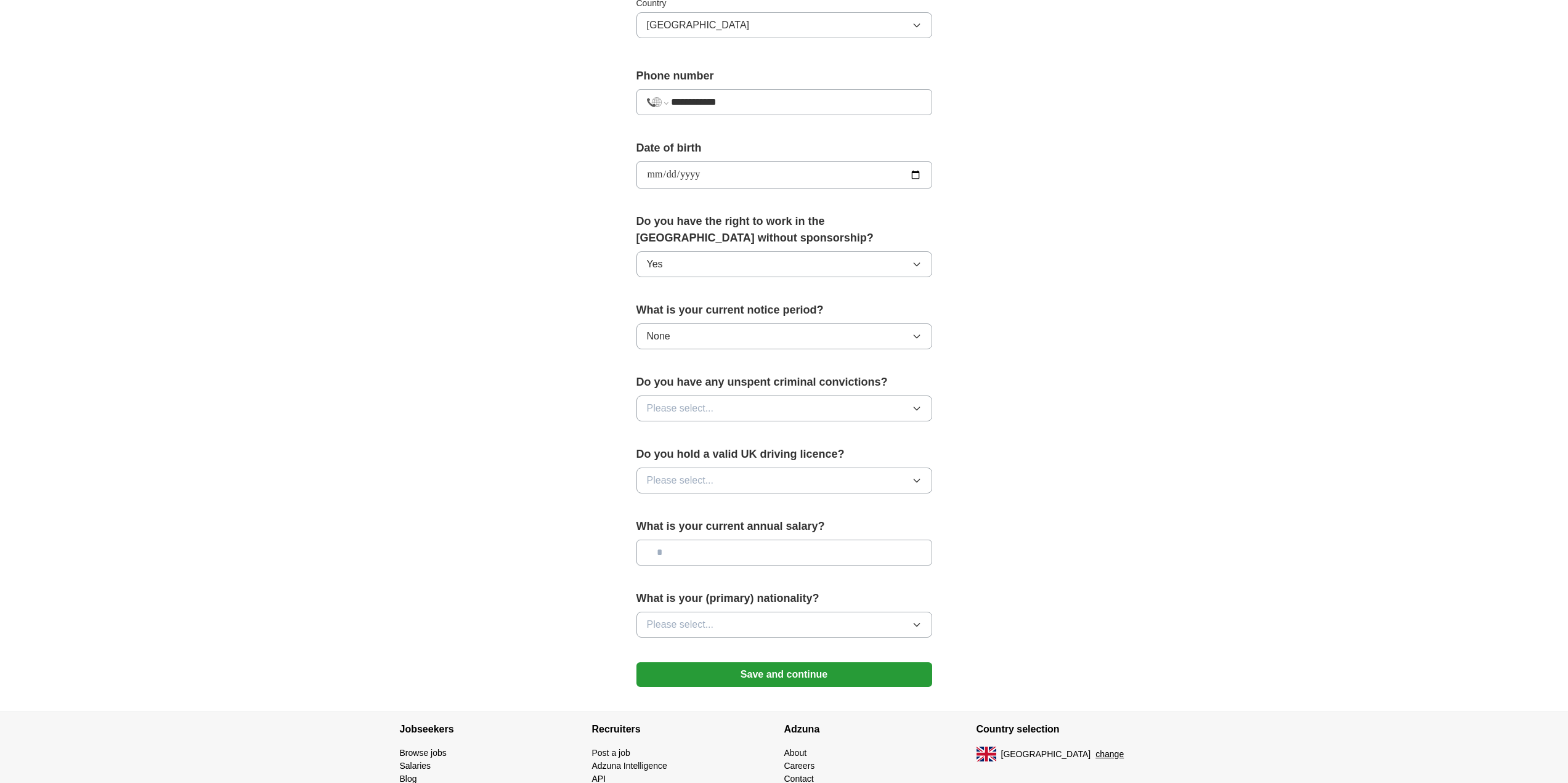
click at [675, 410] on span "Please select..." at bounding box center [680, 408] width 67 height 15
click at [679, 452] on li "No" at bounding box center [785, 462] width 295 height 25
click at [684, 475] on span "Please select..." at bounding box center [680, 481] width 67 height 15
click at [682, 508] on div "Yes" at bounding box center [784, 508] width 275 height 15
click at [684, 552] on input "text" at bounding box center [784, 553] width 296 height 26
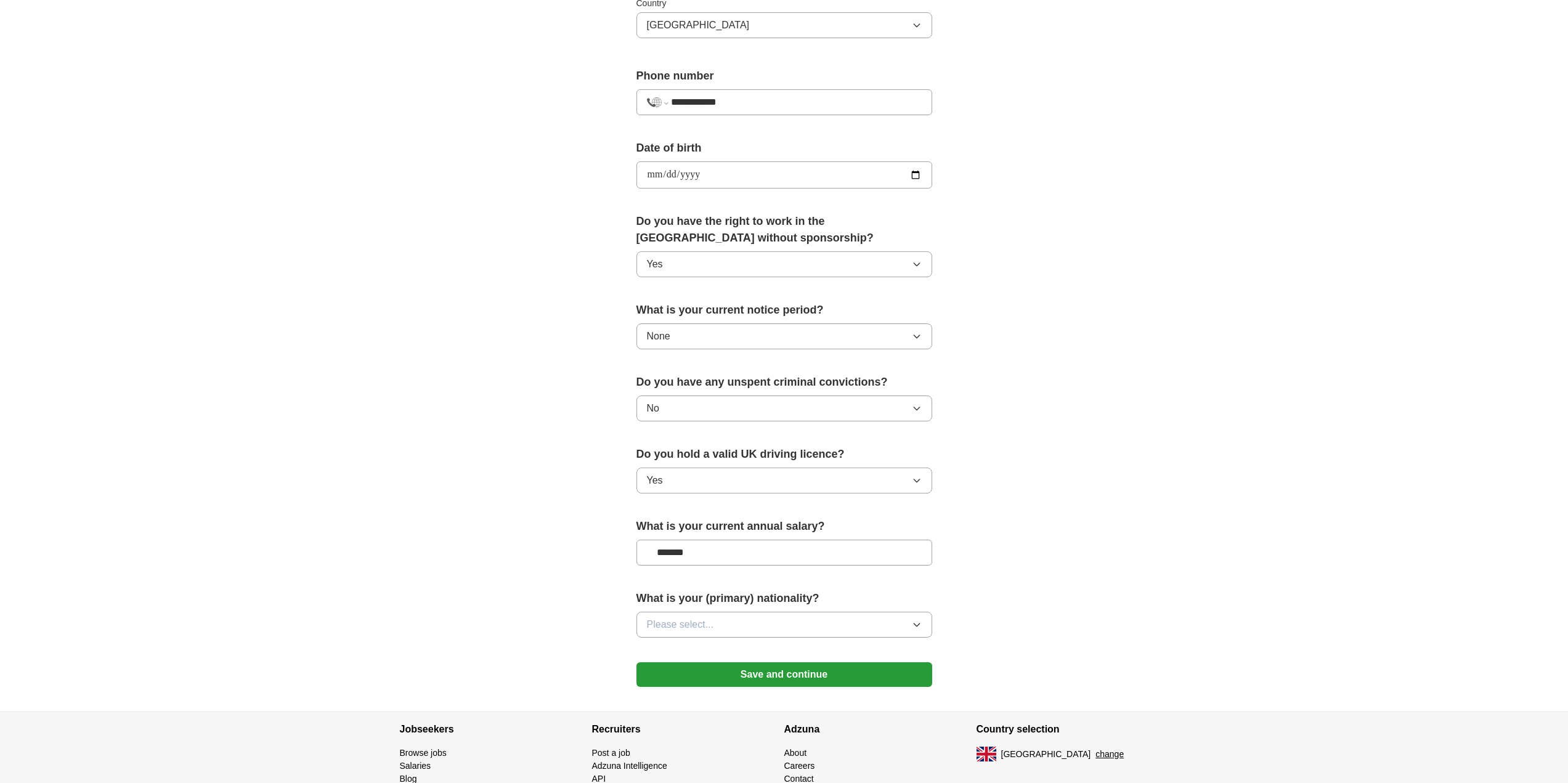
type input "*******"
click at [696, 622] on span "Please select..." at bounding box center [680, 625] width 67 height 15
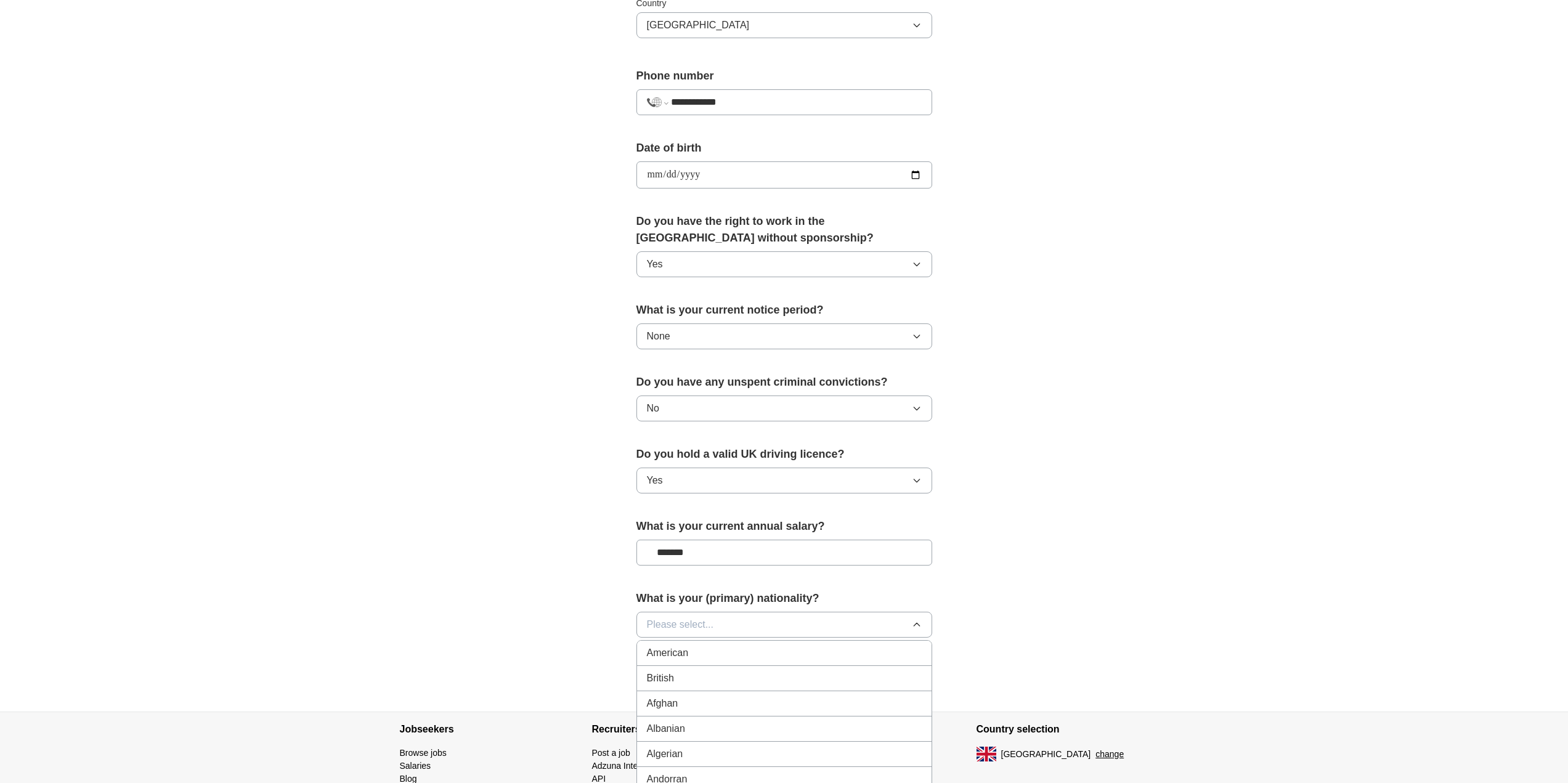
click at [700, 673] on div "British" at bounding box center [784, 678] width 275 height 15
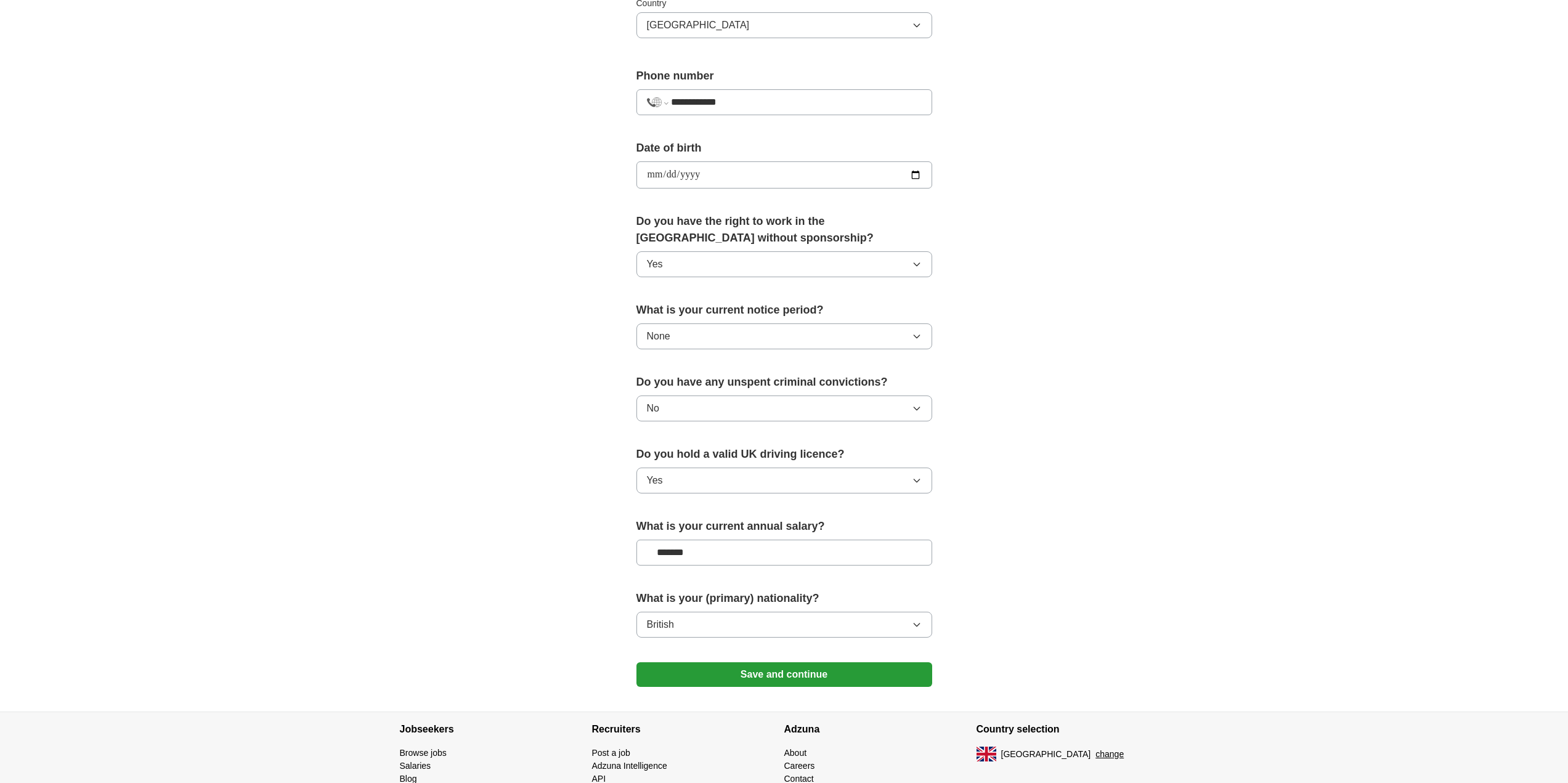
click at [754, 673] on button "Save and continue" at bounding box center [784, 674] width 296 height 25
